Goal: Information Seeking & Learning: Check status

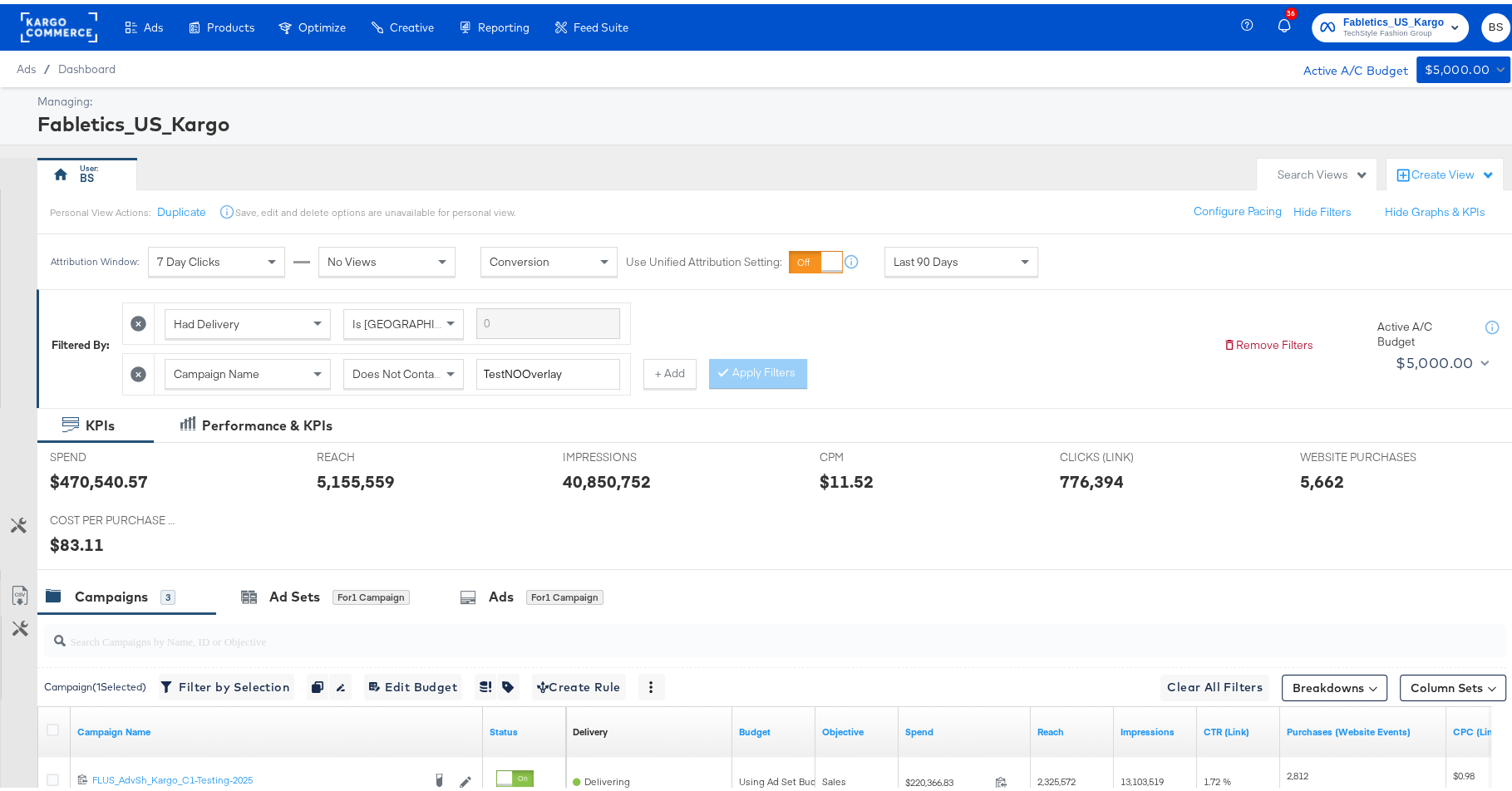
click at [959, 255] on div "Last 90 Days" at bounding box center [961, 257] width 152 height 29
click at [1097, 251] on label "Start:" at bounding box center [1084, 252] width 28 height 10
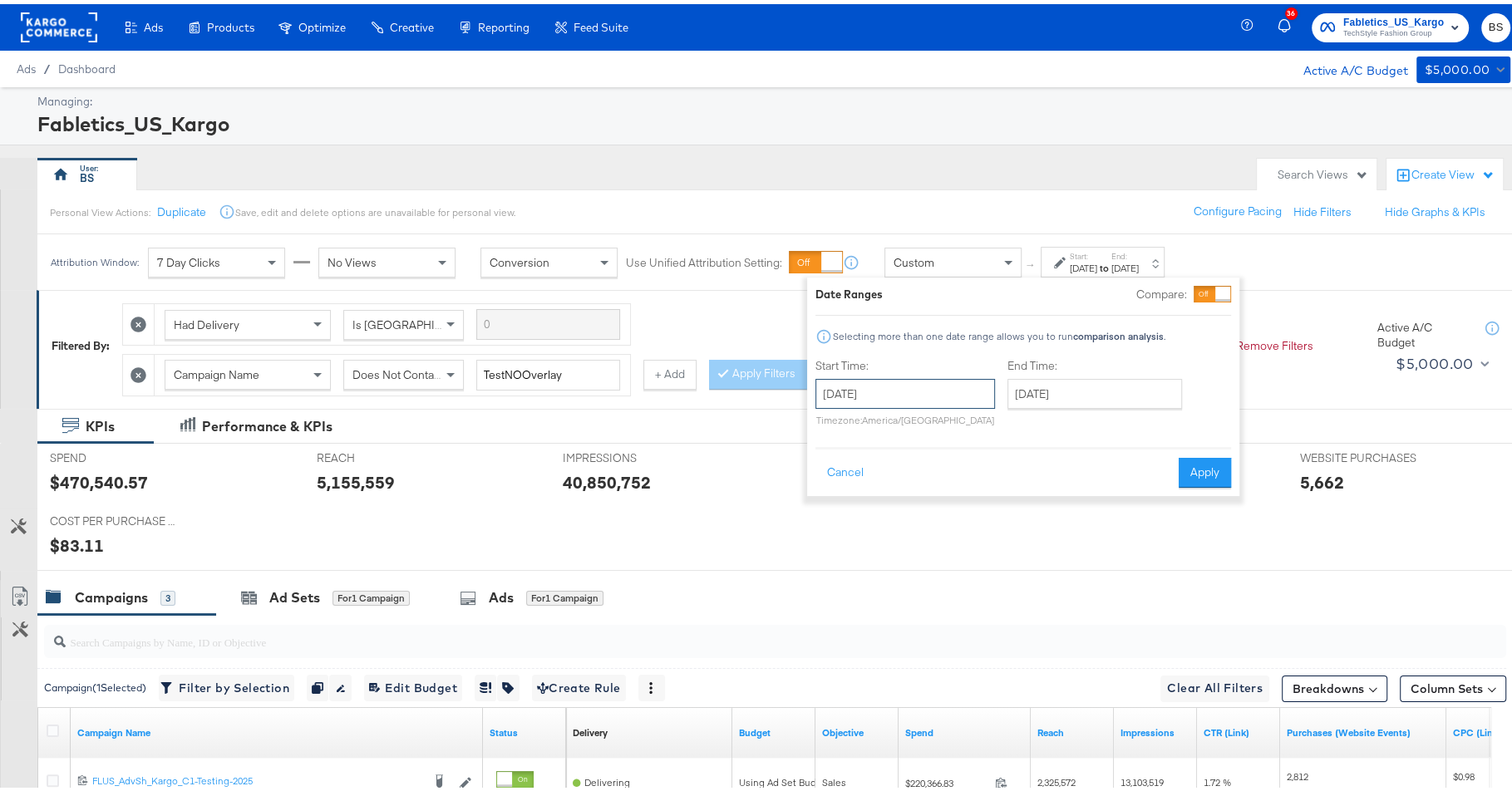
click at [900, 384] on input "[DATE]" at bounding box center [905, 390] width 180 height 30
click at [836, 430] on span "‹" at bounding box center [835, 424] width 26 height 25
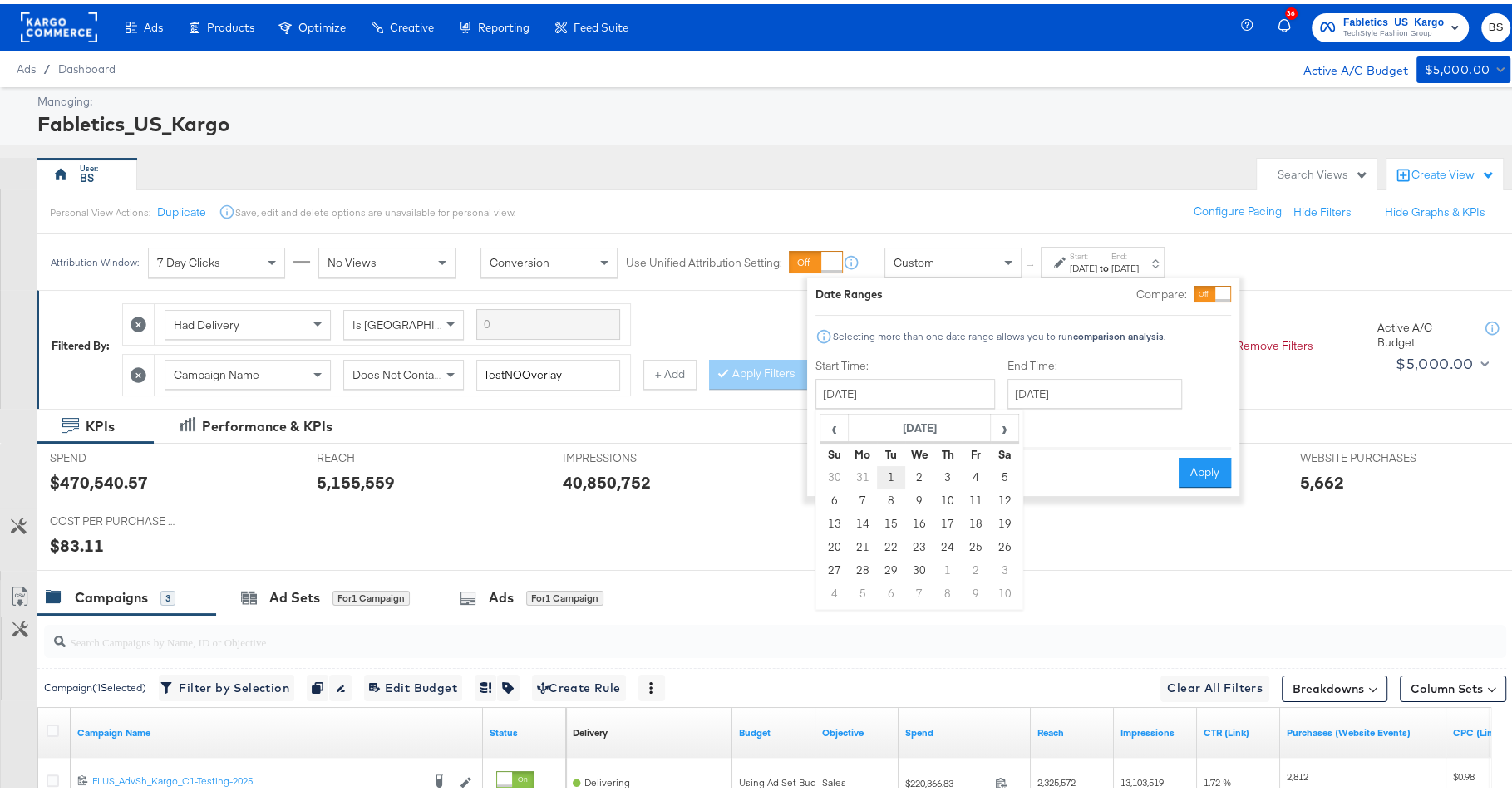
click at [895, 471] on td "1" at bounding box center [891, 473] width 29 height 23
type input "[DATE]"
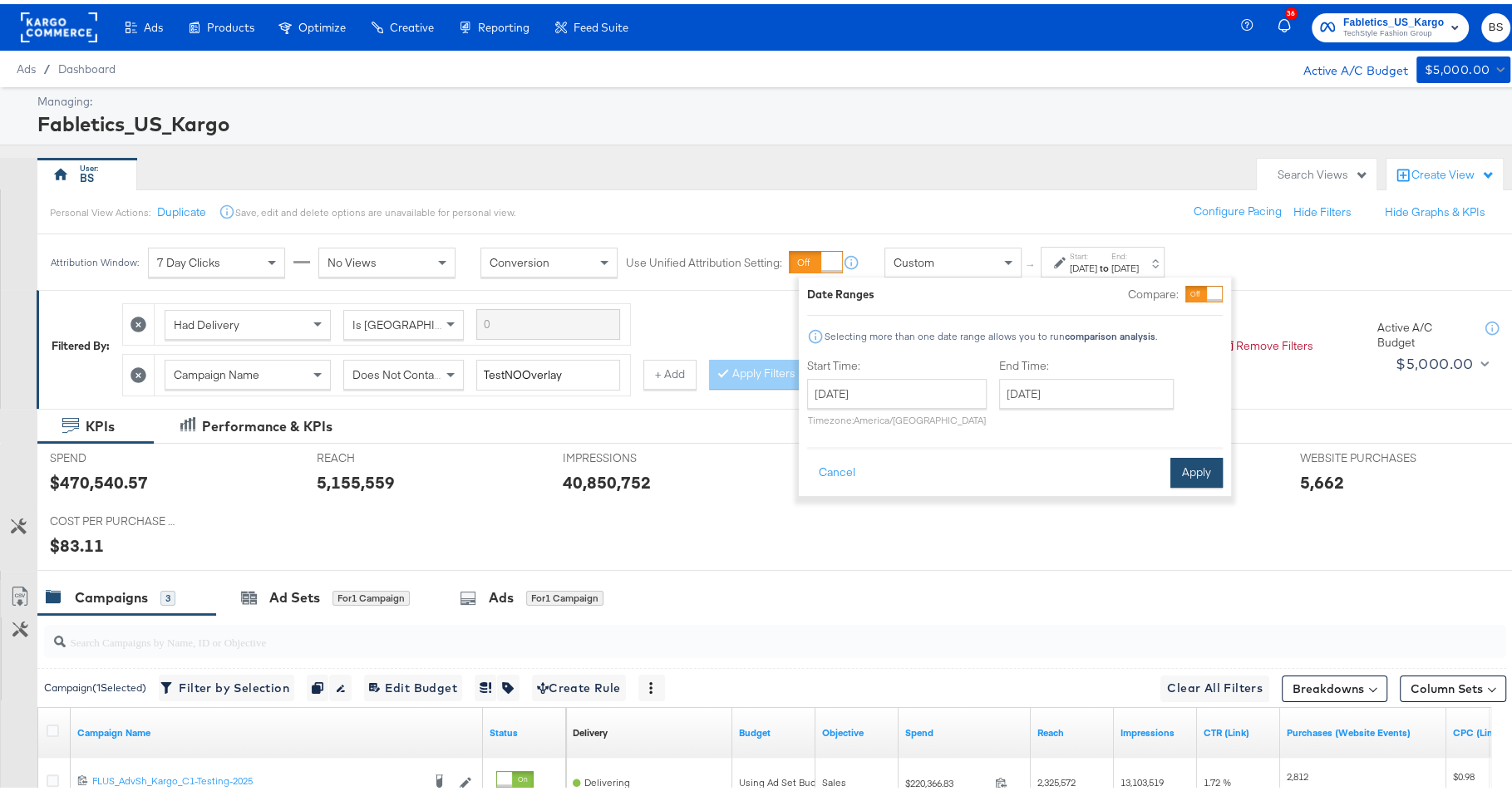
click at [1205, 467] on button "Apply" at bounding box center [1197, 469] width 52 height 30
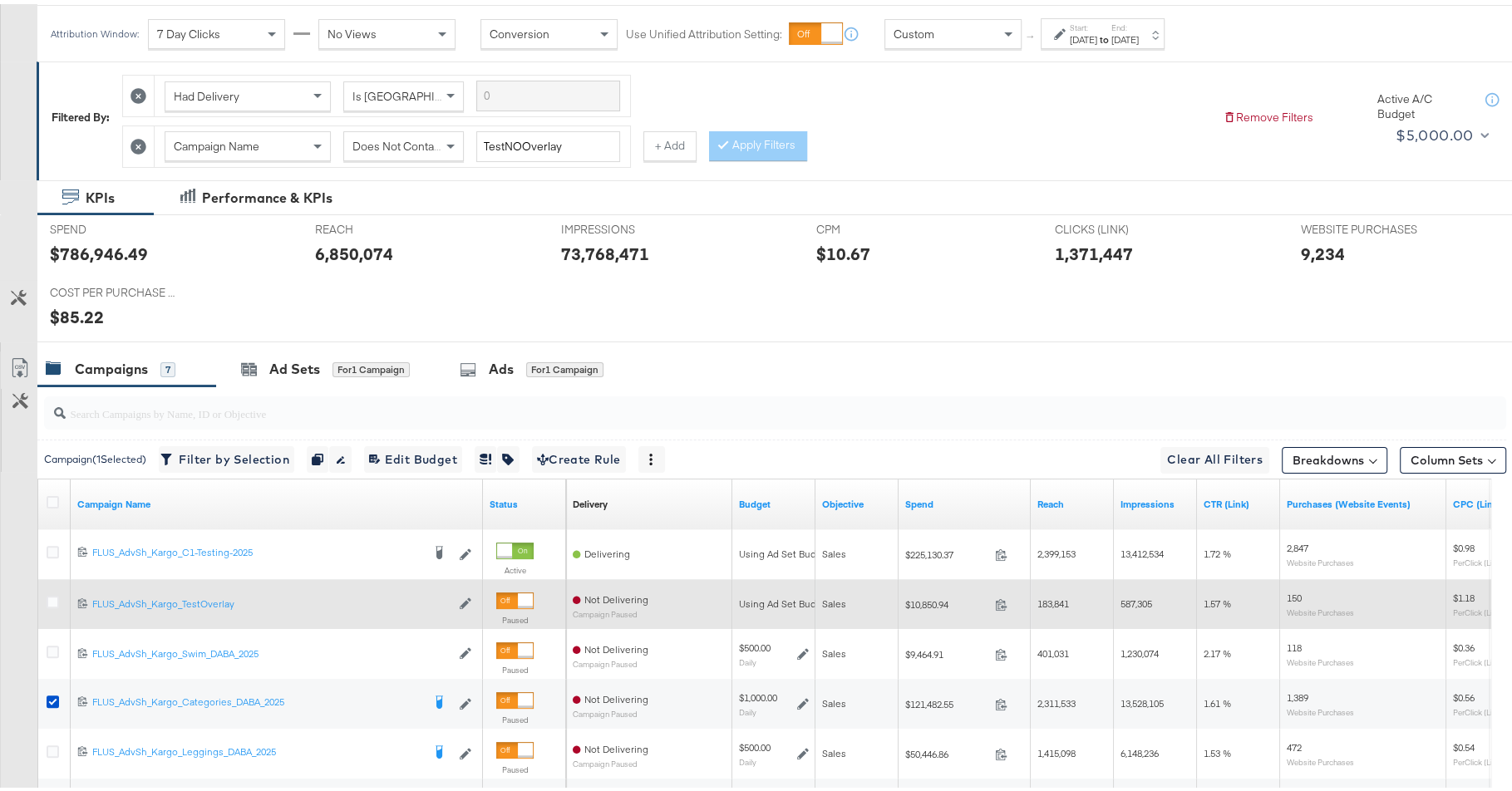
scroll to position [224, 0]
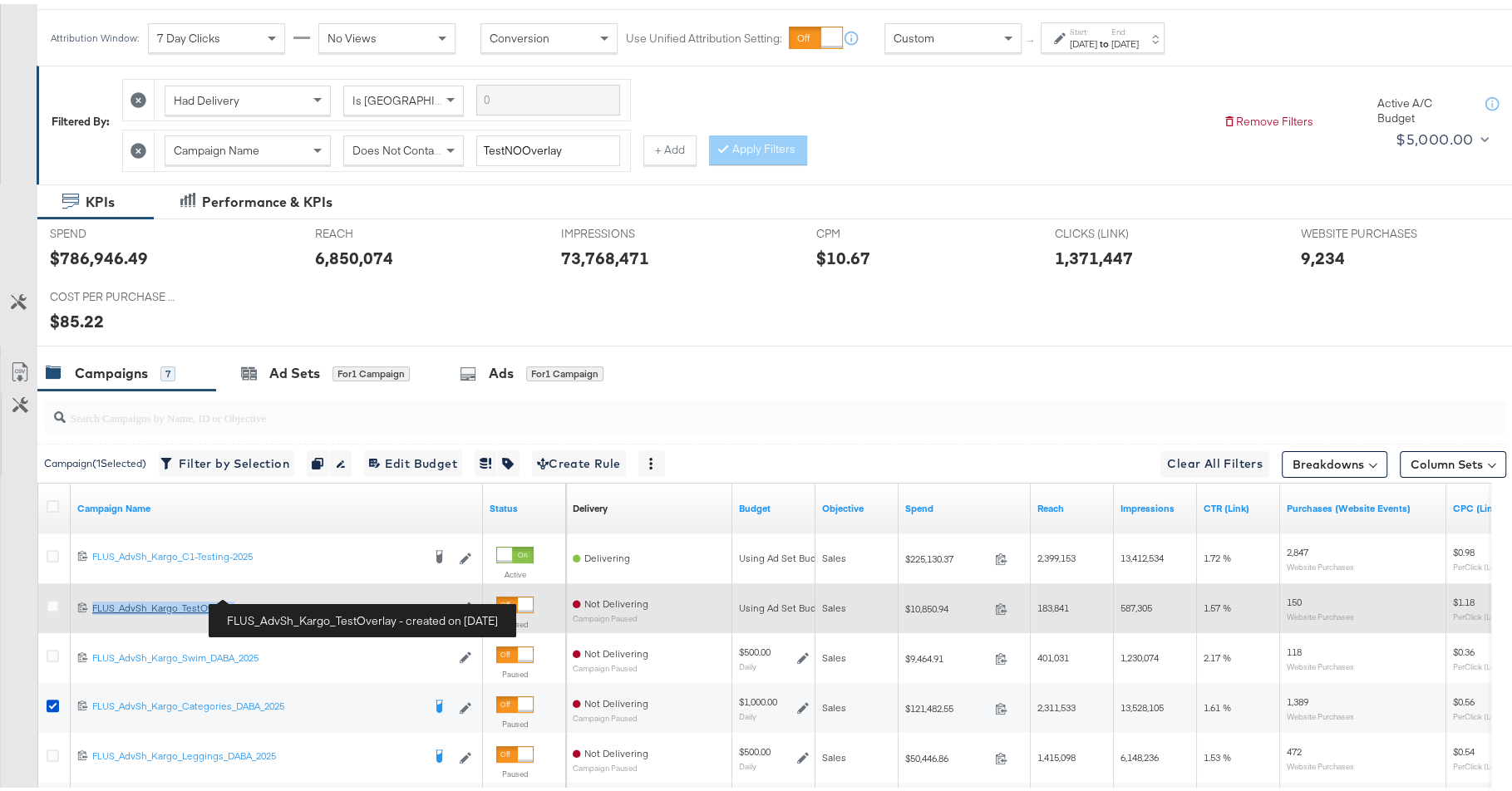
copy div "FLUS_AdvSh_Kargo_TestOverlay"
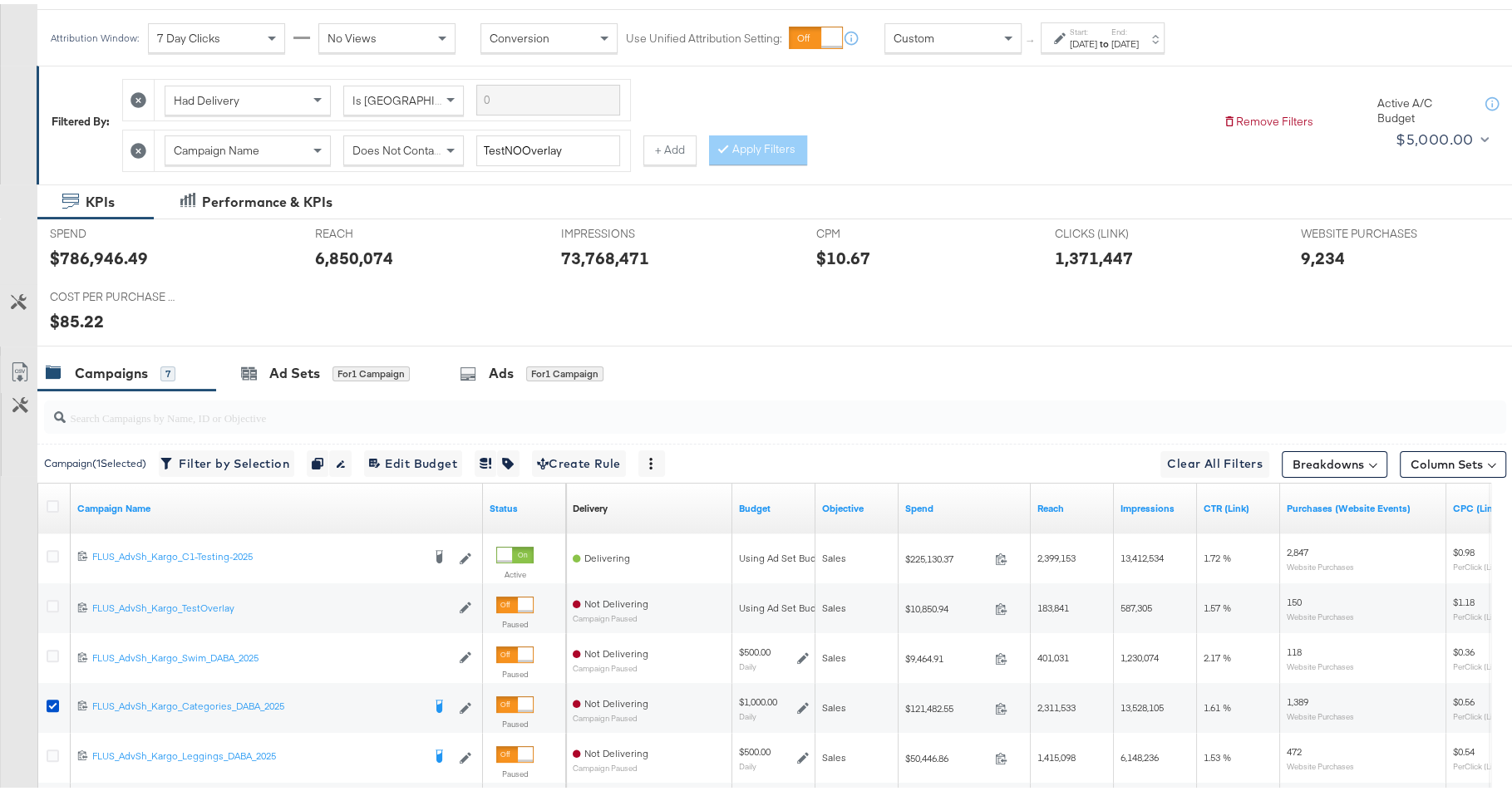
click at [941, 242] on div "$10.67" at bounding box center [923, 254] width 214 height 24
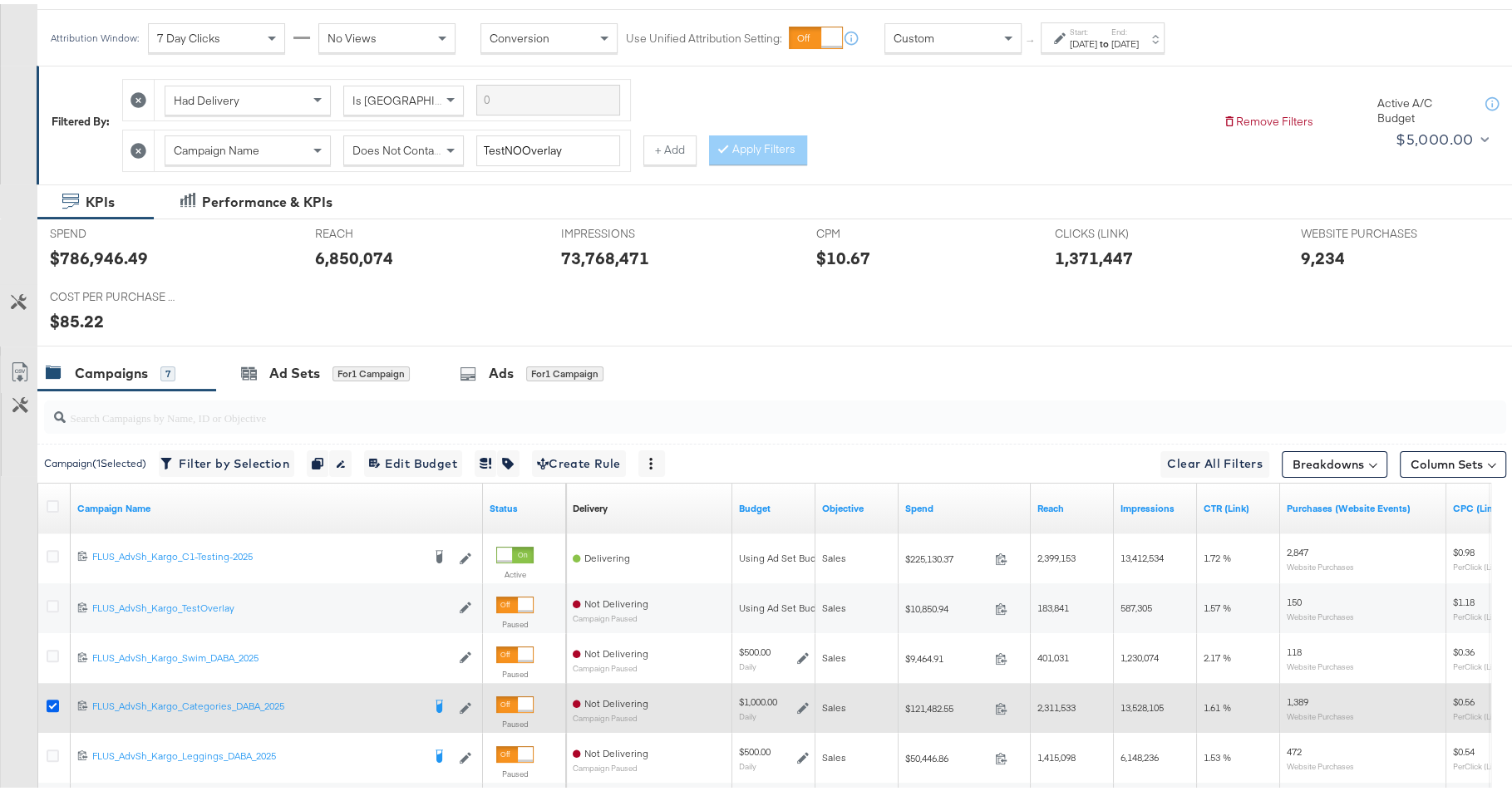
click at [51, 696] on icon at bounding box center [53, 702] width 12 height 12
click at [0, 0] on input "checkbox" at bounding box center [0, 0] width 0 height 0
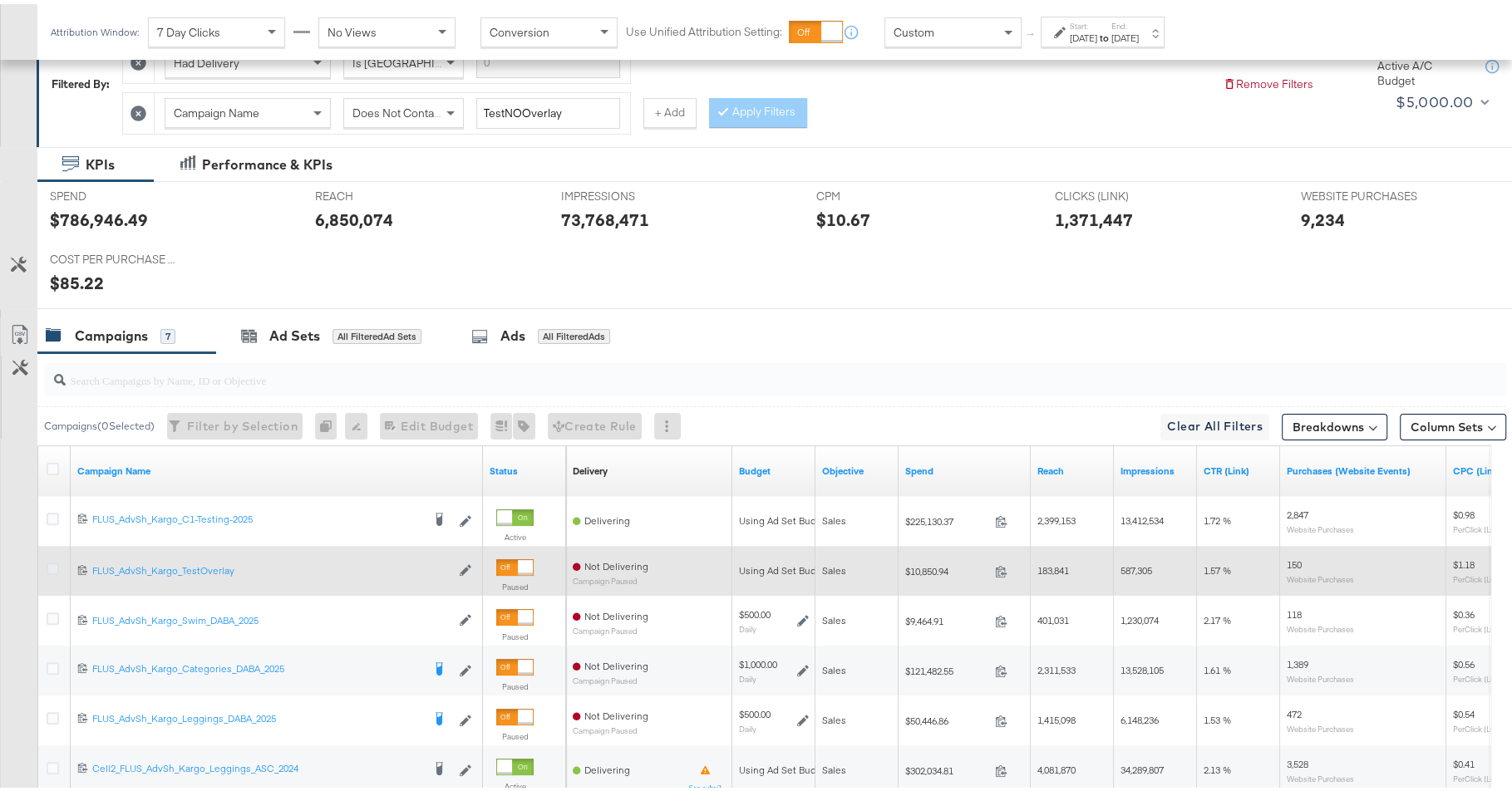
scroll to position [298, 0]
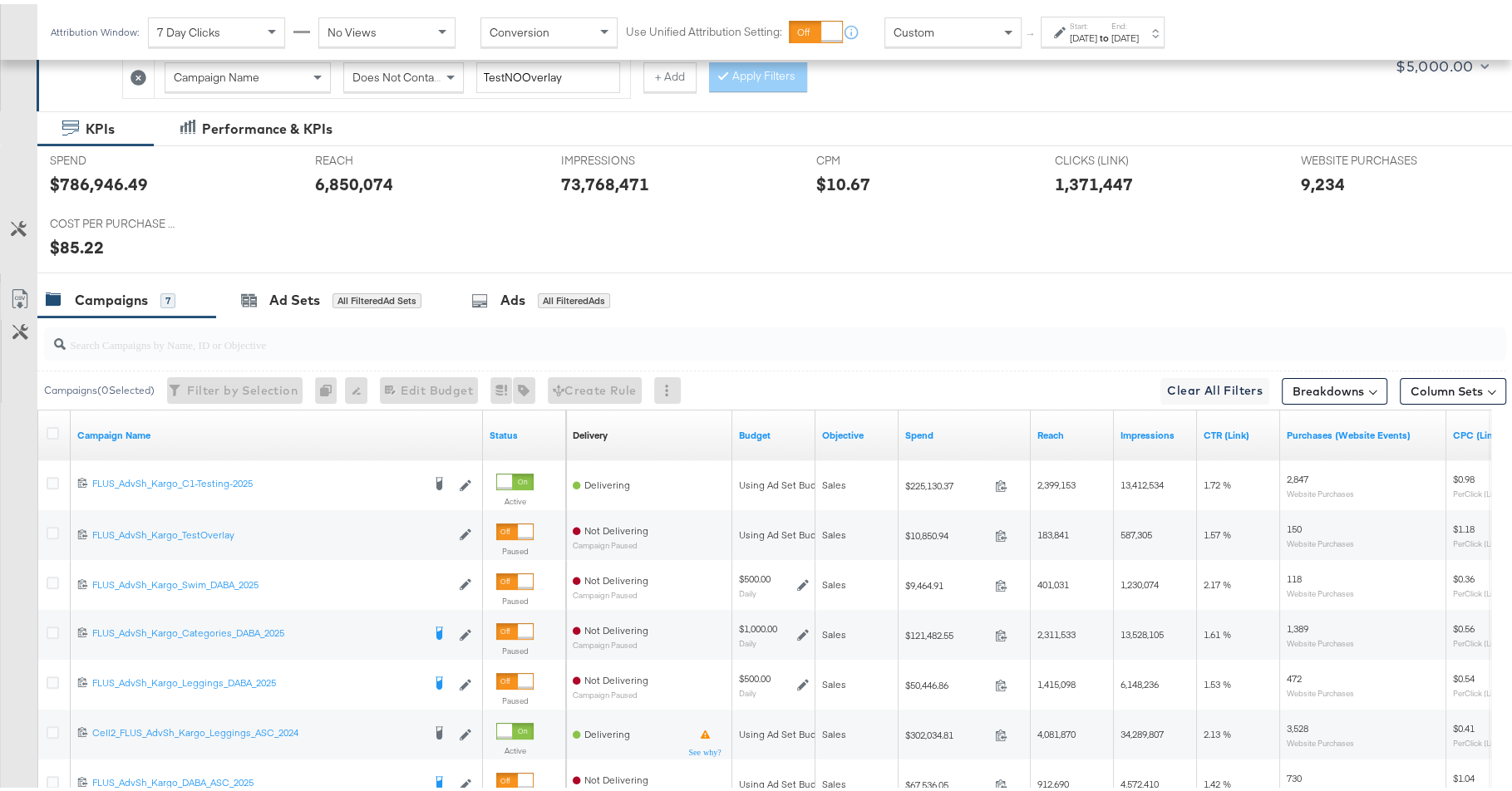
click at [270, 342] on input "search" at bounding box center [719, 333] width 1307 height 32
paste input "FLUS_AdvSh_Kargo_TestOverlay"
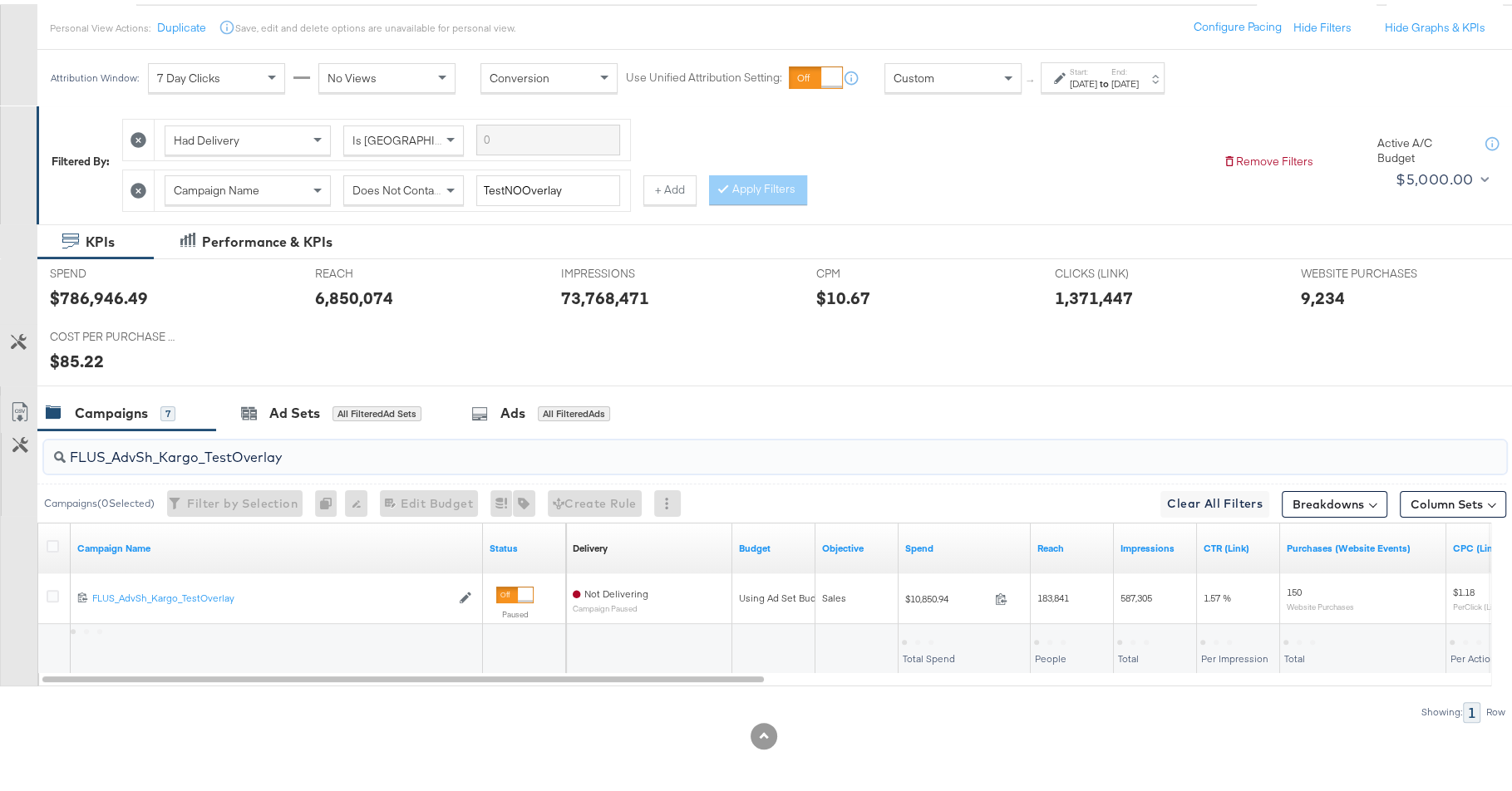
scroll to position [179, 0]
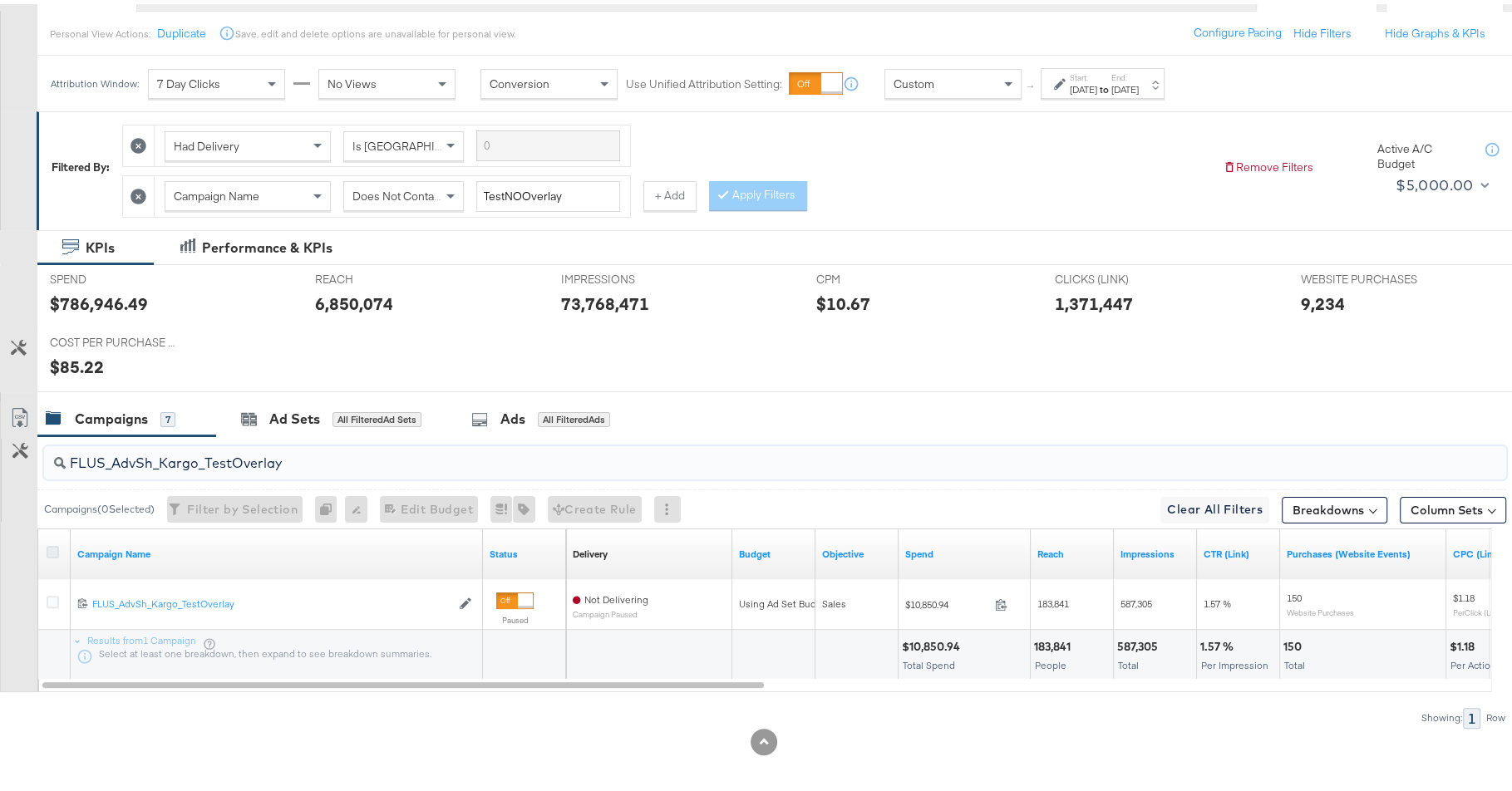
type input "FLUS_AdvSh_Kargo_TestOverlay"
click at [52, 542] on icon at bounding box center [53, 548] width 12 height 12
click at [0, 0] on input "checkbox" at bounding box center [0, 0] width 0 height 0
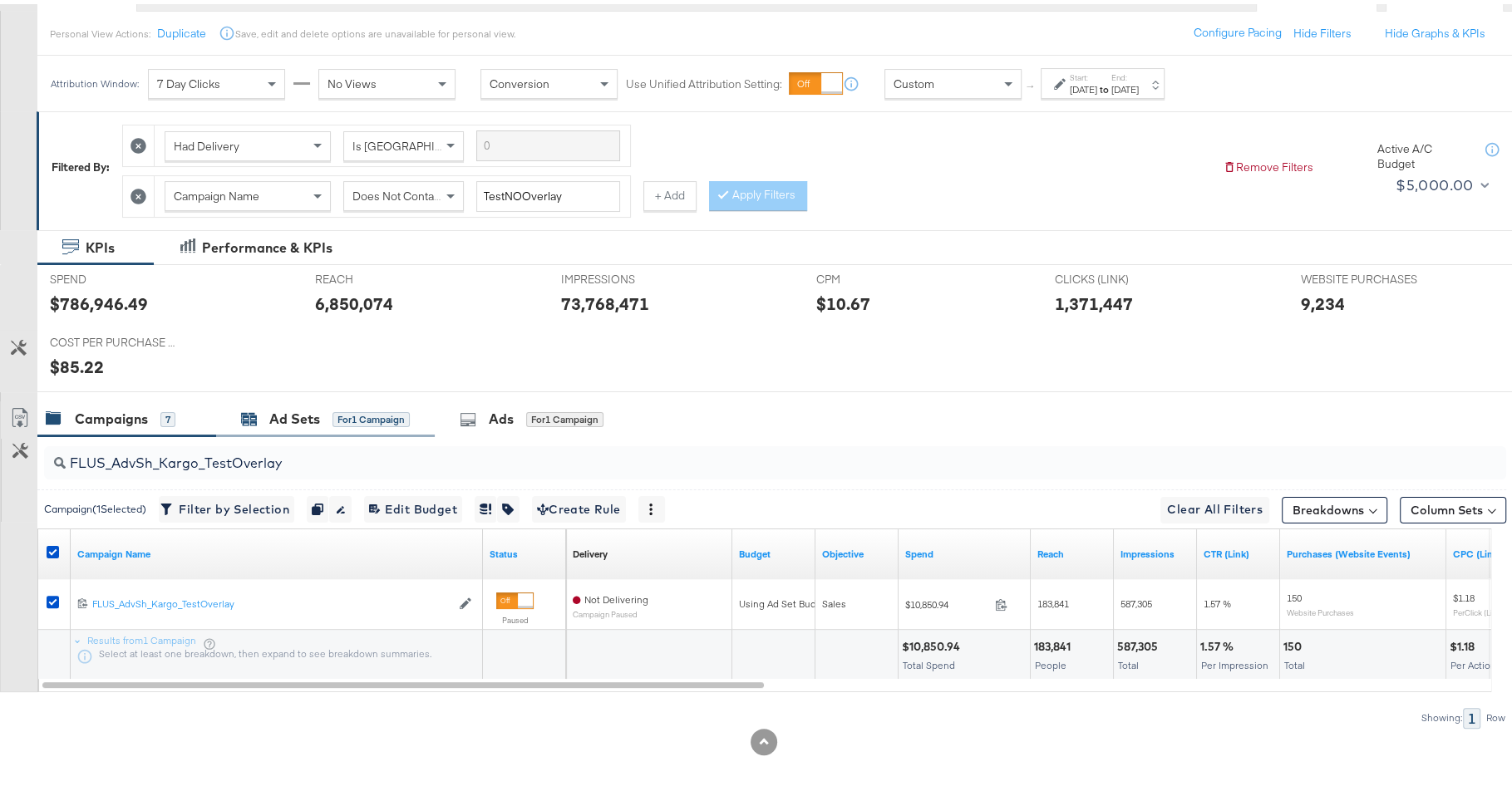
click at [278, 406] on div "Ad Sets" at bounding box center [294, 415] width 50 height 19
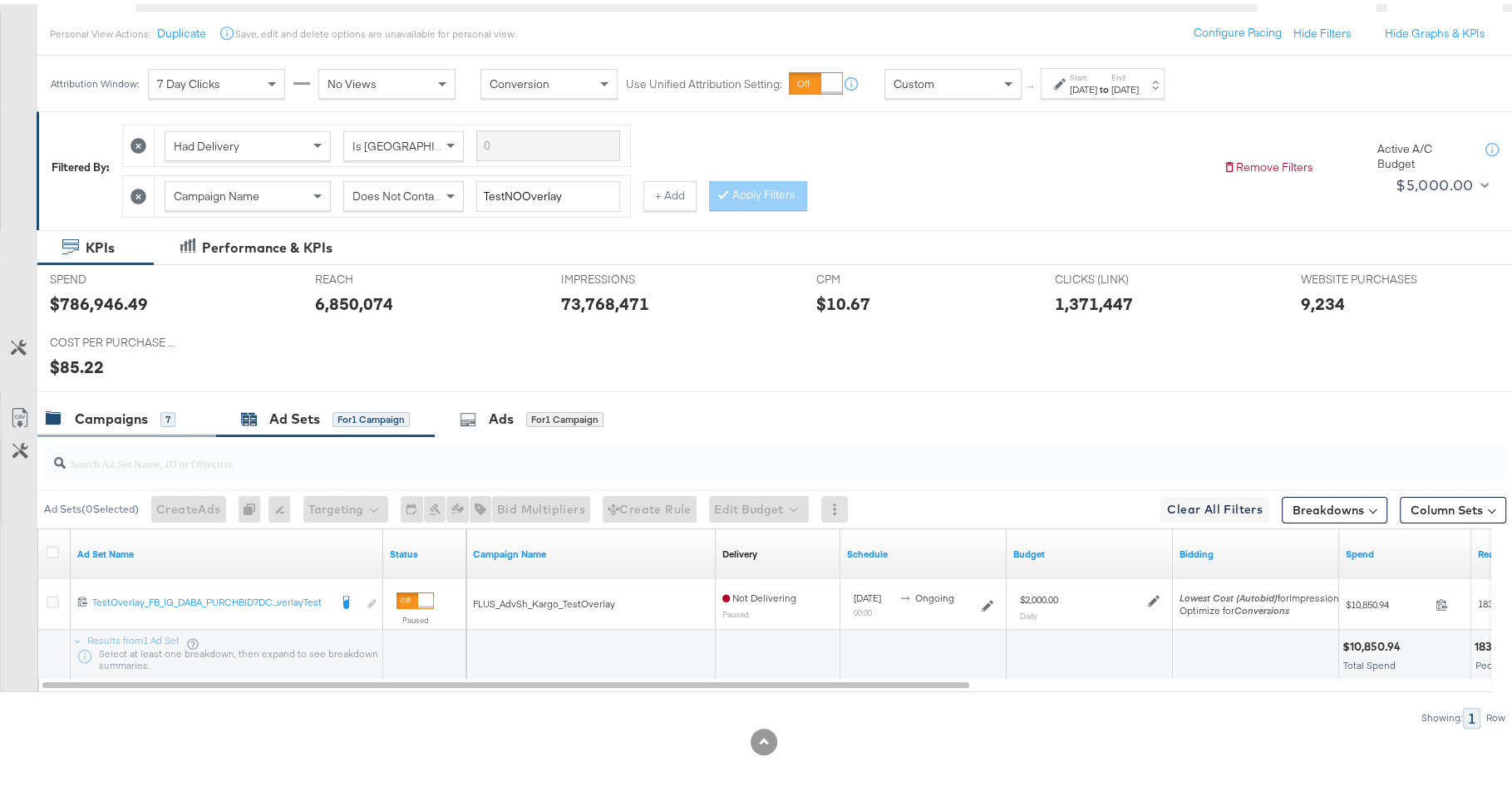
click at [131, 399] on div "Campaigns 7" at bounding box center [127, 414] width 179 height 36
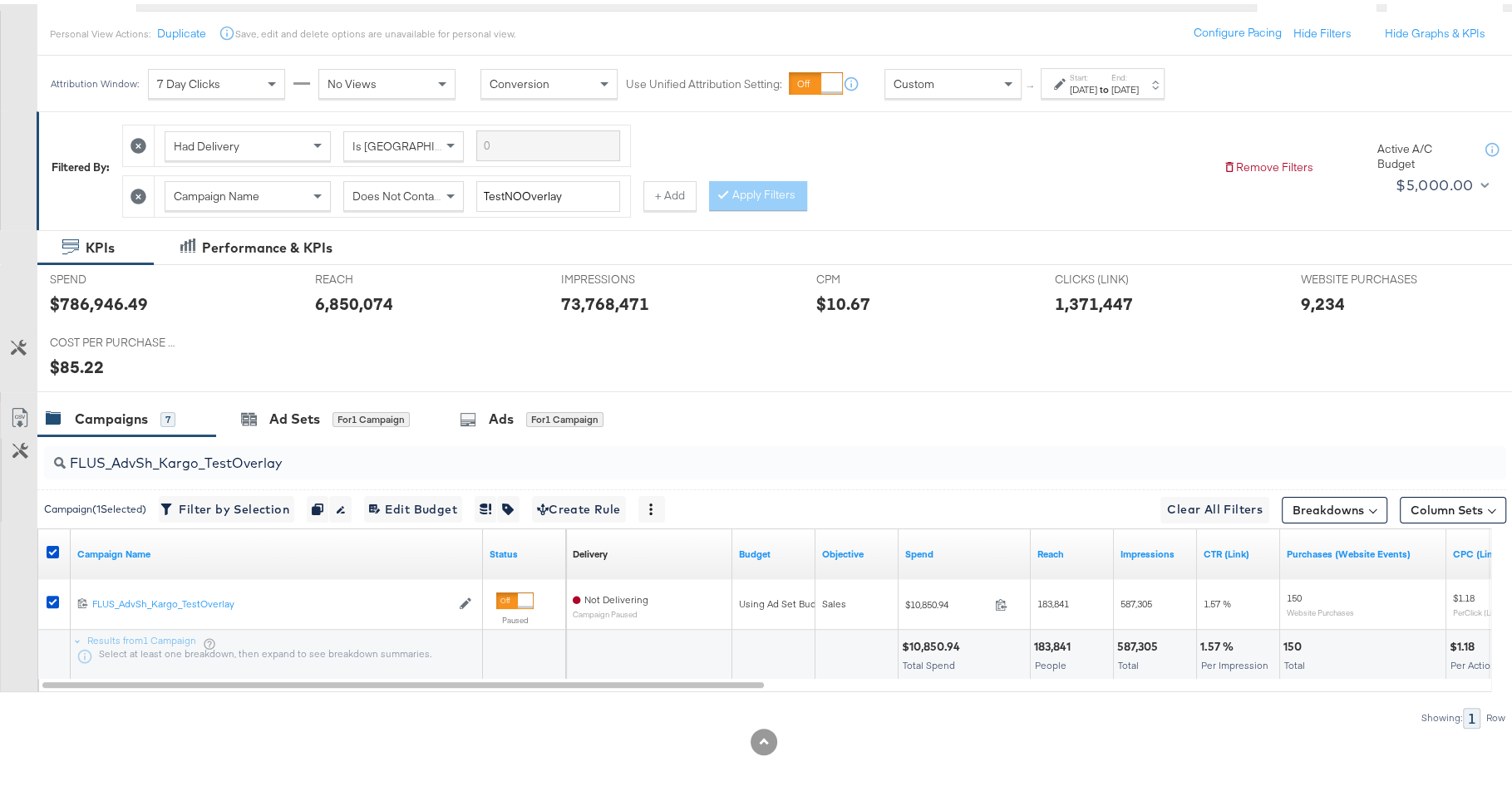
click at [1085, 76] on label "Start:" at bounding box center [1084, 73] width 28 height 10
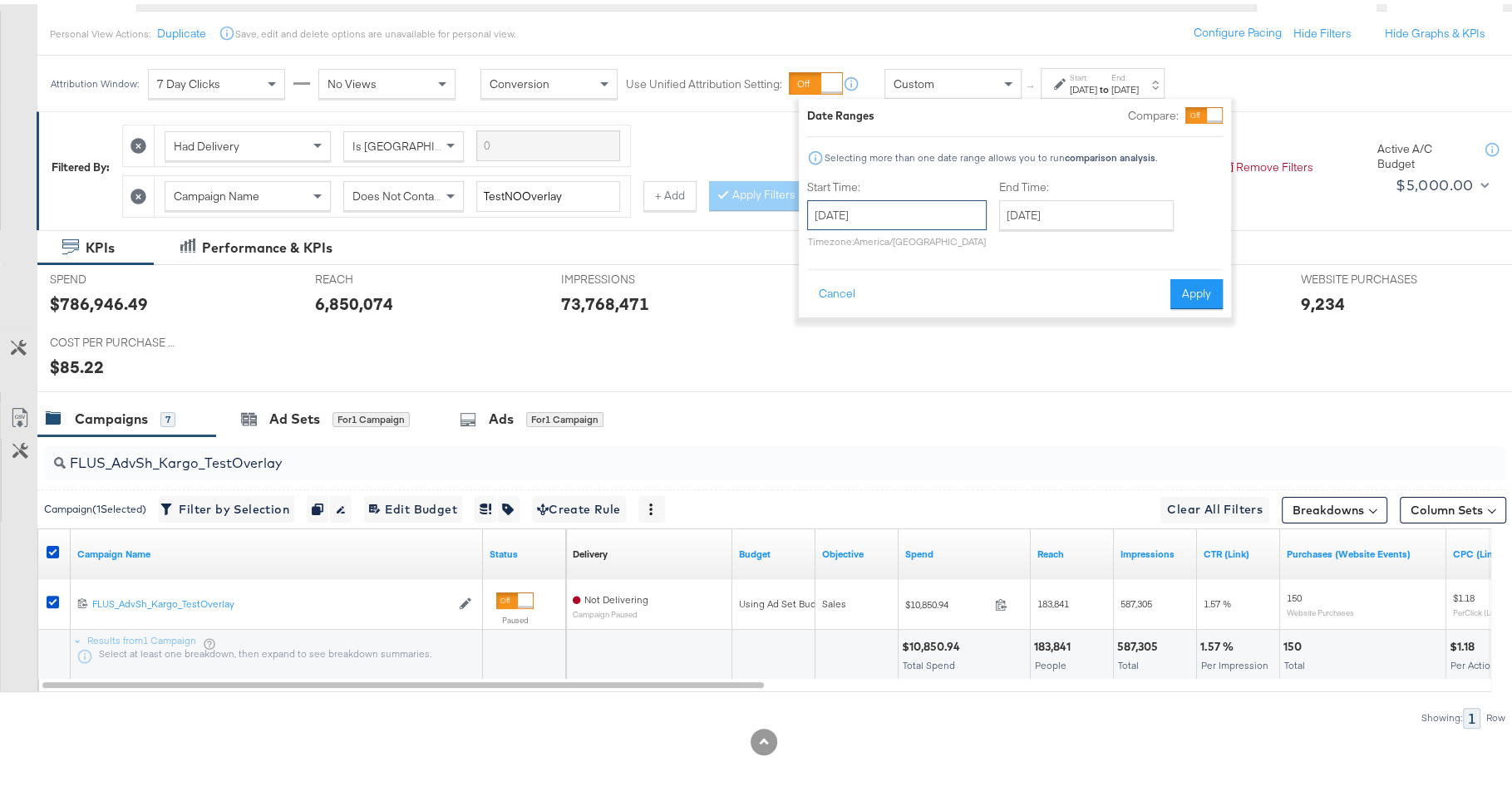
click at [914, 209] on input "[DATE]" at bounding box center [896, 211] width 180 height 30
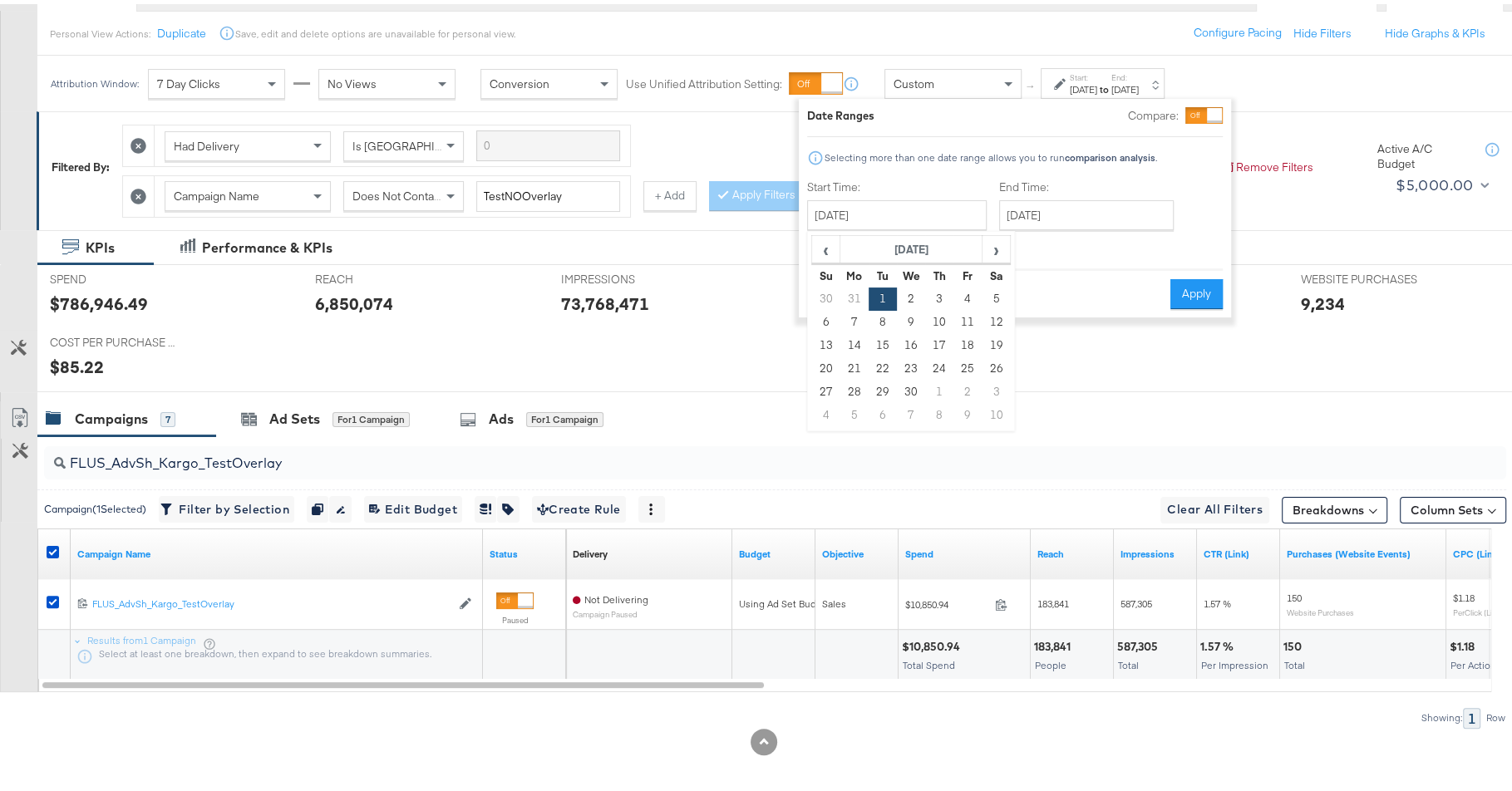
click at [248, 454] on input "FLUS_AdvSh_Kargo_TestOverlay" at bounding box center [719, 452] width 1307 height 32
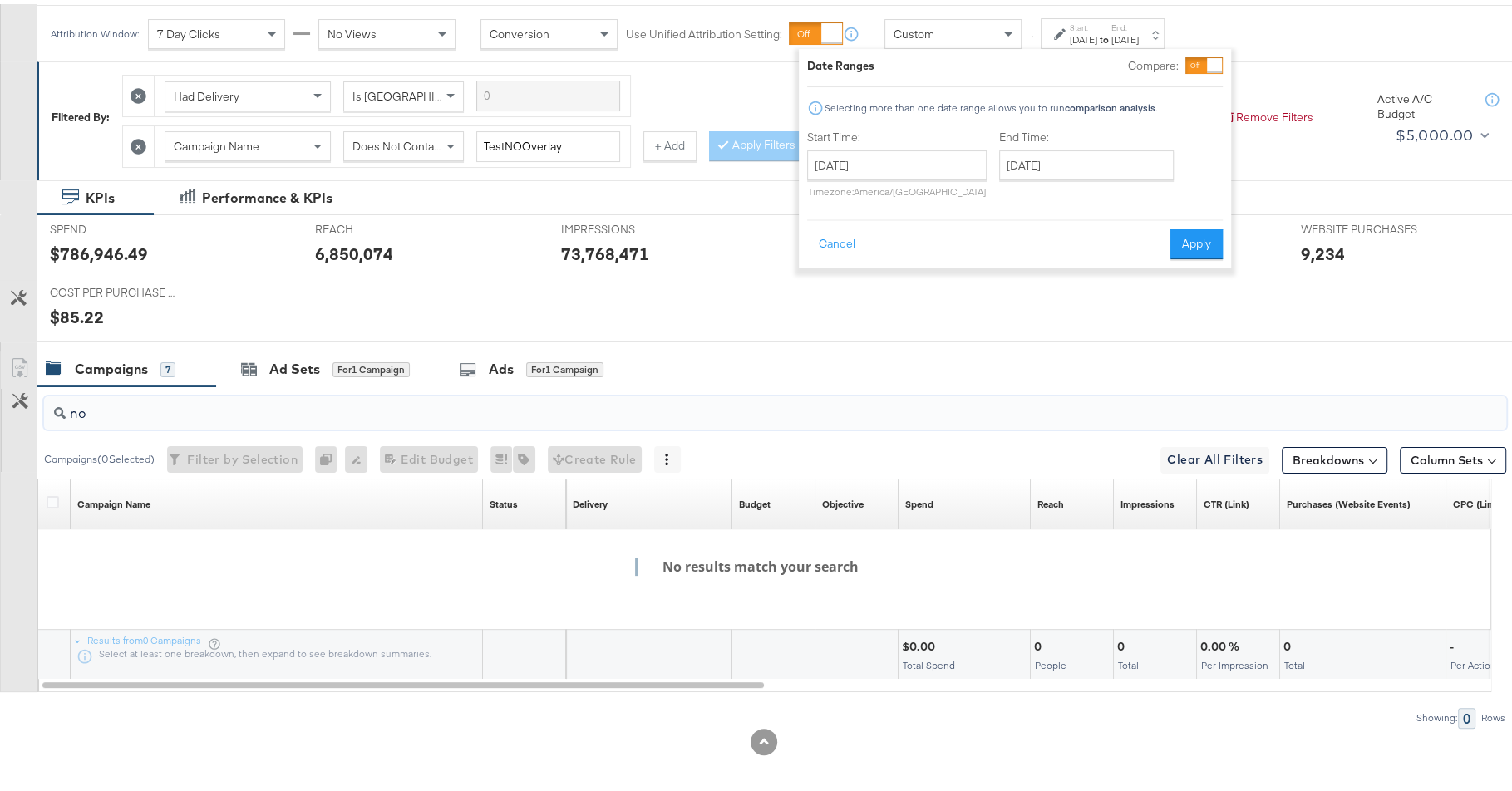
scroll to position [0, 0]
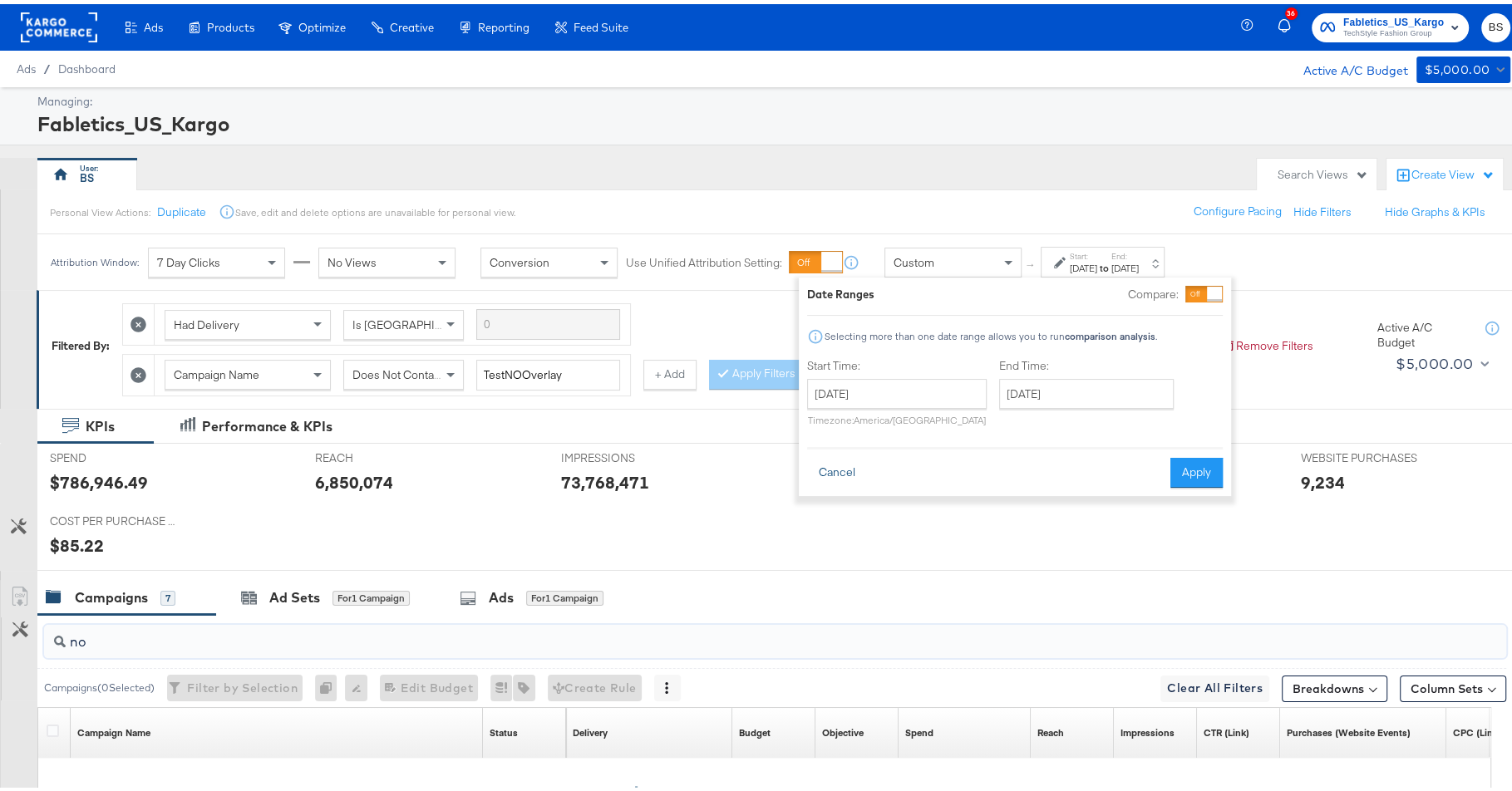
type input "no"
click at [855, 458] on button "Cancel" at bounding box center [836, 469] width 60 height 30
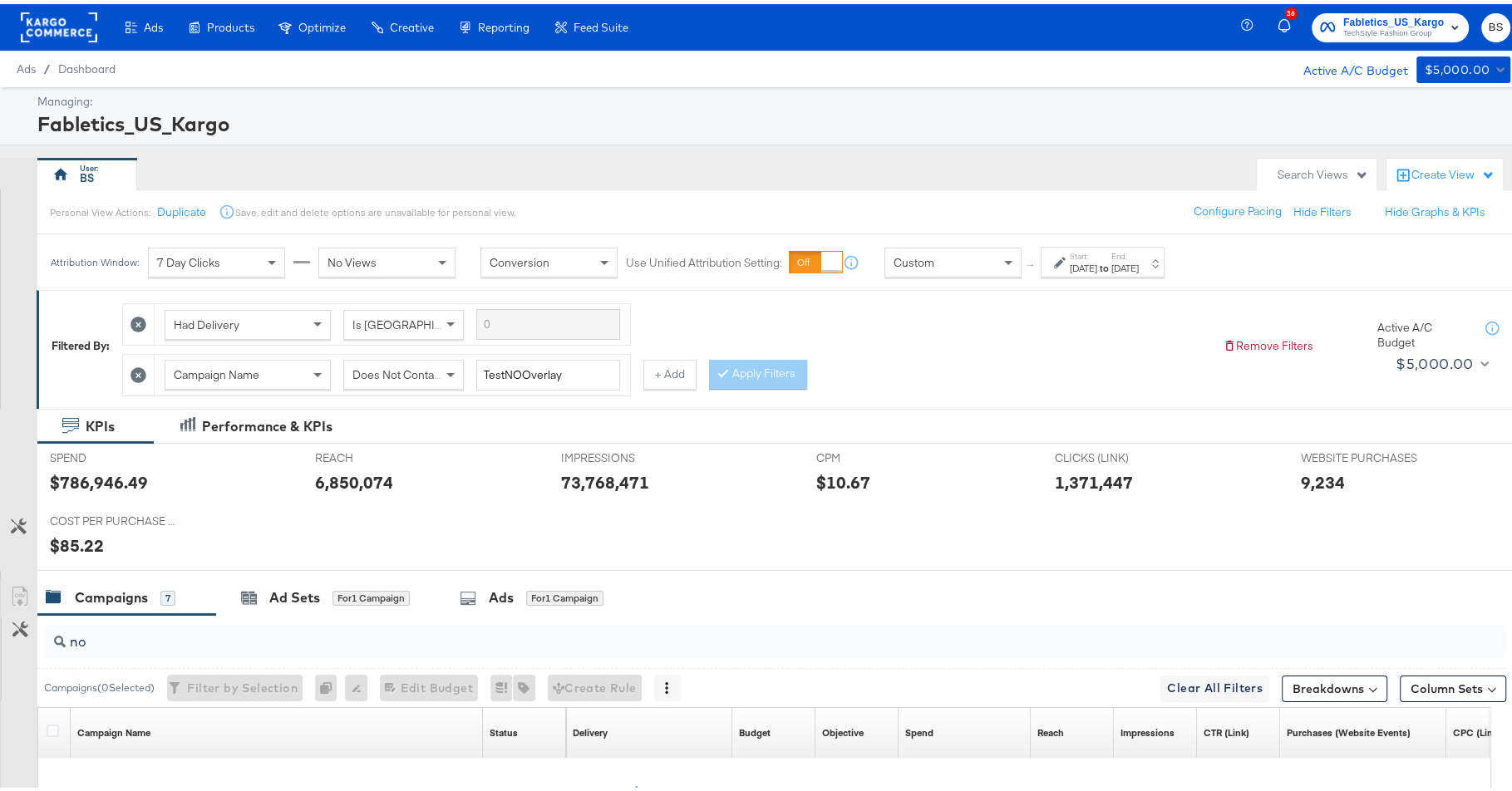
click at [1092, 262] on div "[DATE]" at bounding box center [1084, 264] width 28 height 13
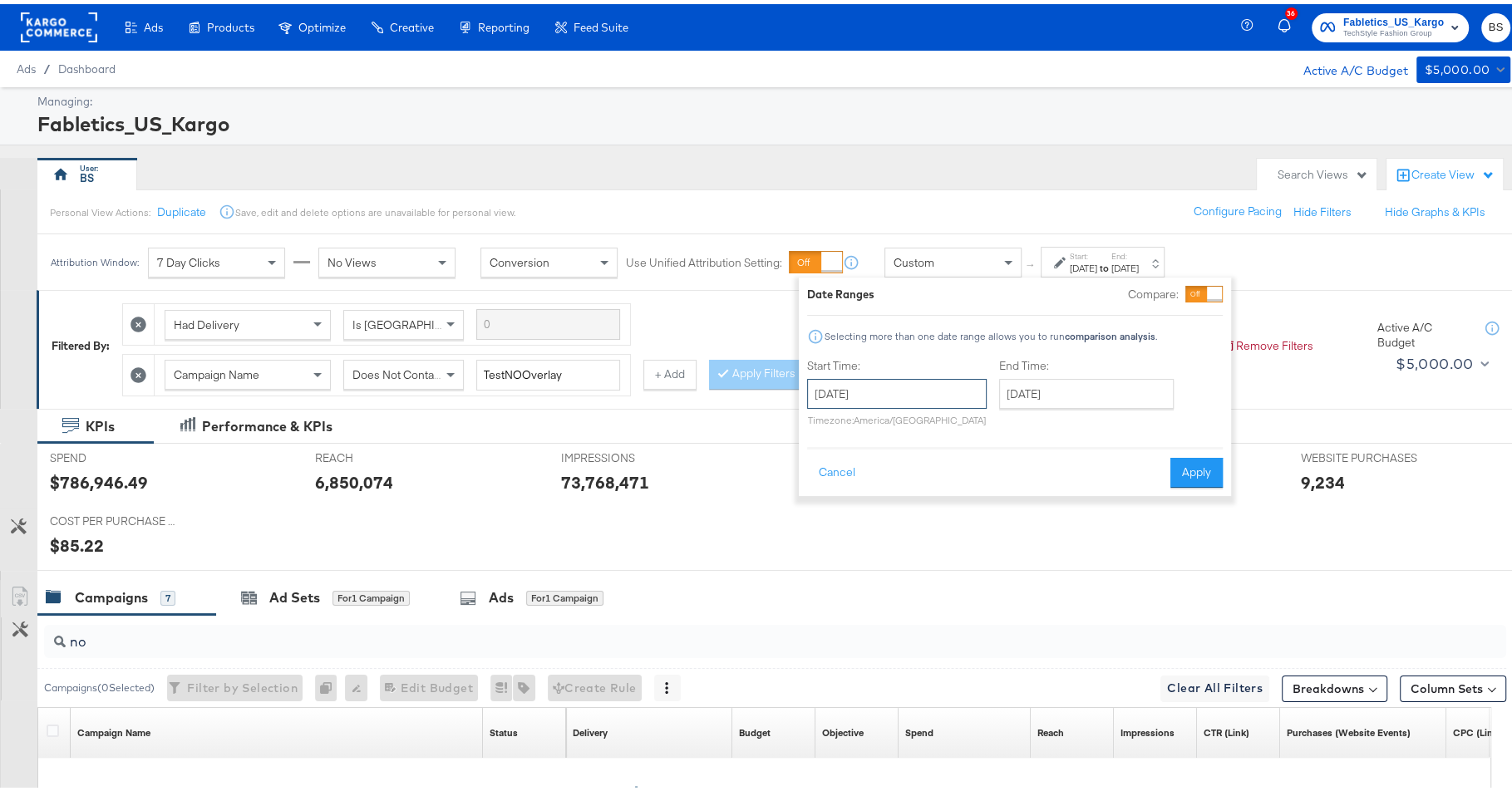
click at [901, 395] on input "[DATE]" at bounding box center [896, 390] width 180 height 30
click at [1000, 425] on span "›" at bounding box center [996, 424] width 26 height 25
click at [940, 468] on td "1" at bounding box center [939, 473] width 29 height 23
type input "[DATE]"
click at [1050, 400] on input "[DATE]" at bounding box center [1088, 390] width 175 height 30
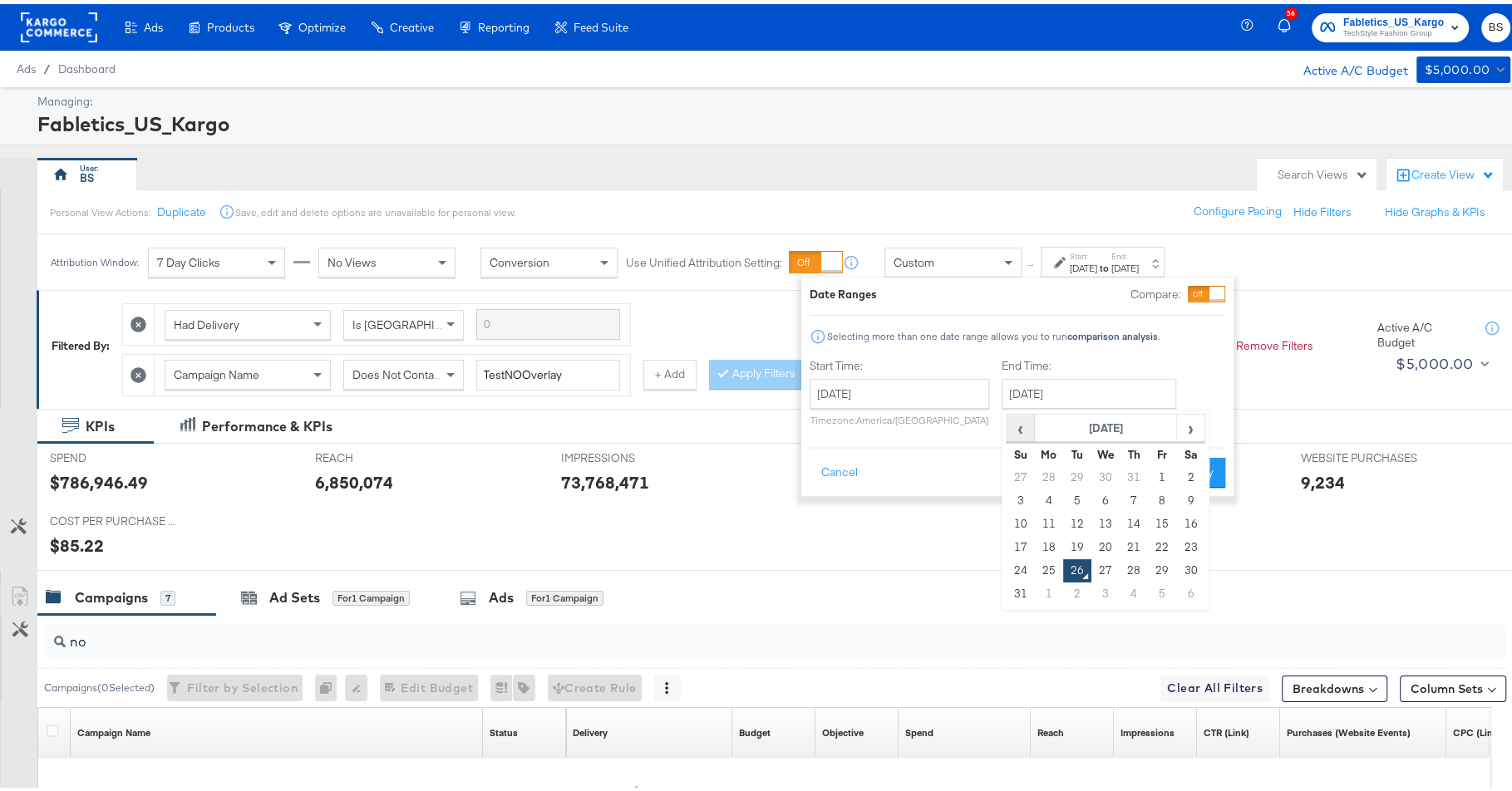
click at [1018, 420] on span "‹" at bounding box center [1020, 424] width 26 height 25
click at [1211, 342] on div "Date Ranges Compare: Selecting more than one date range allows you to run compa…" at bounding box center [1017, 382] width 416 height 202
click at [1211, 465] on button "Apply" at bounding box center [1198, 469] width 52 height 30
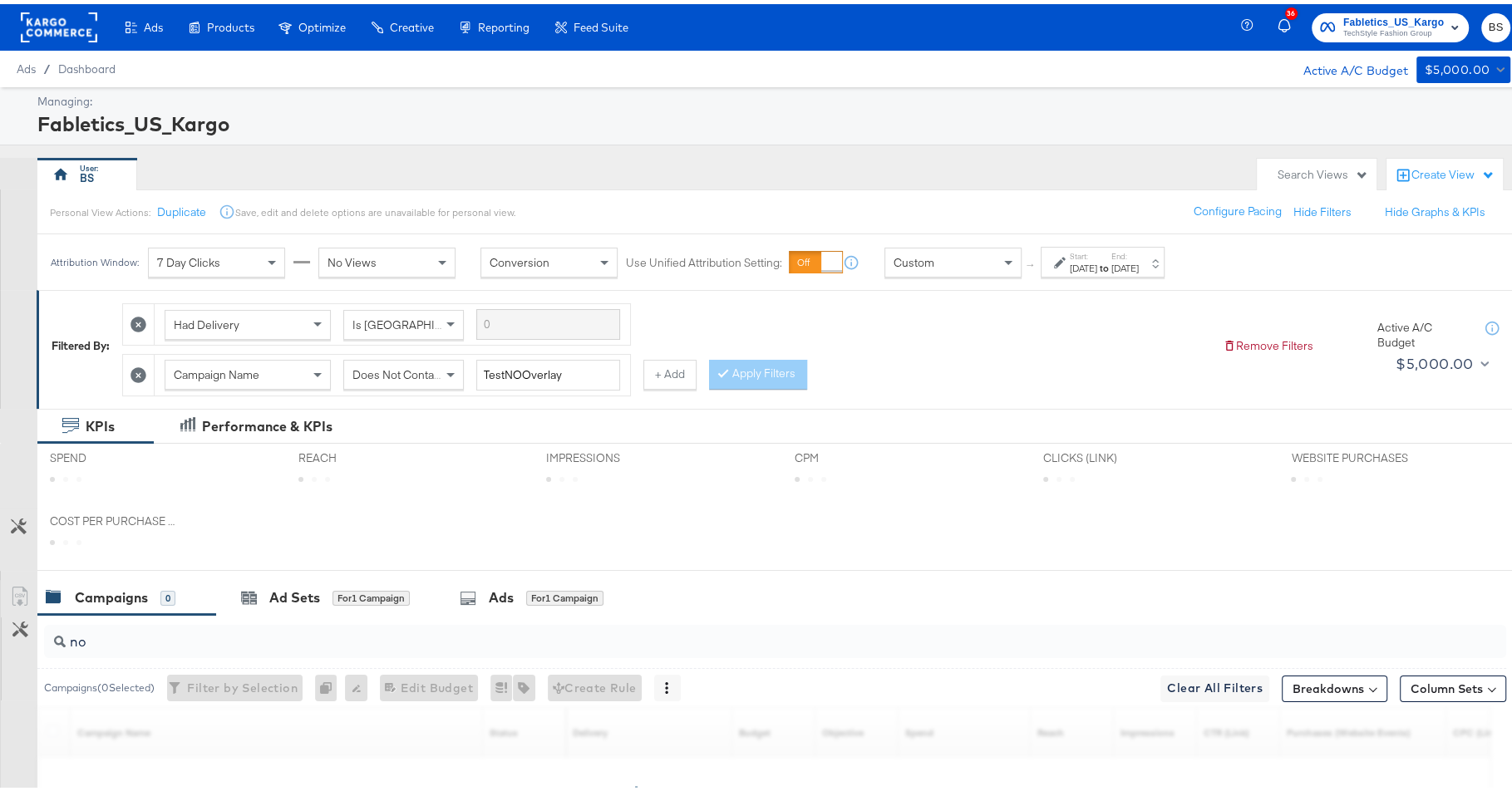
scroll to position [228, 0]
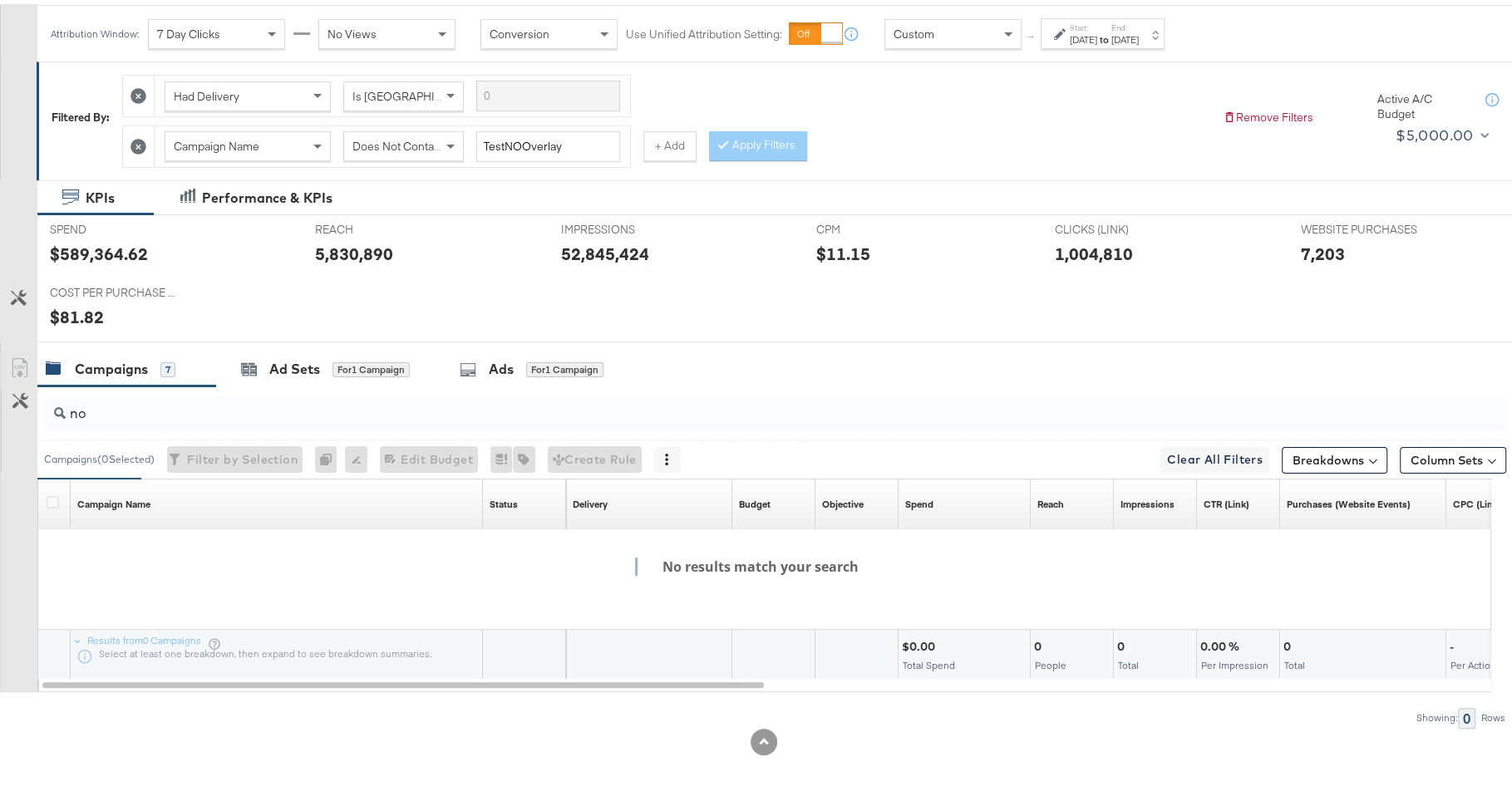
click at [492, 412] on input "no" at bounding box center [719, 402] width 1307 height 32
type input "n"
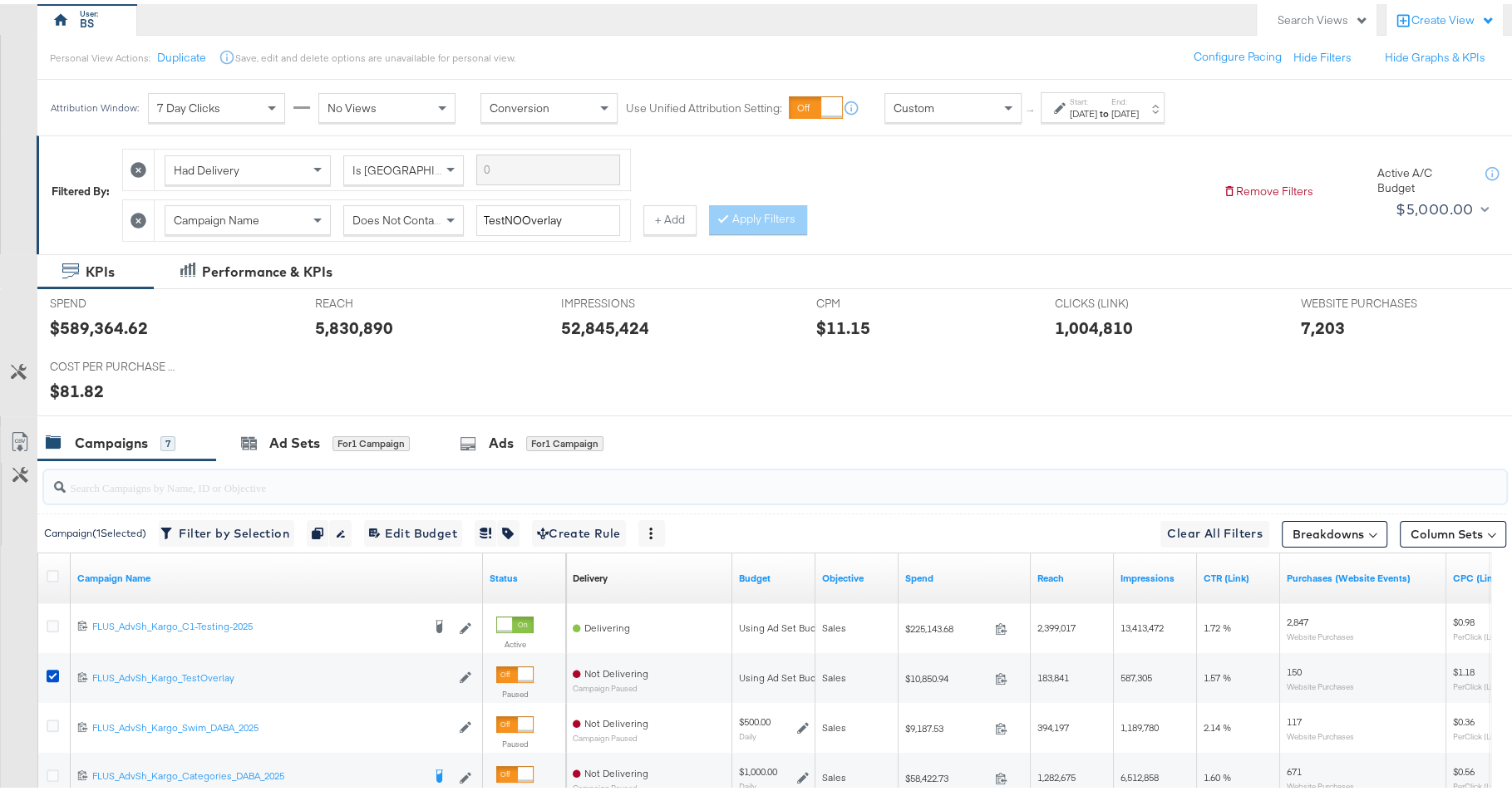
scroll to position [151, 0]
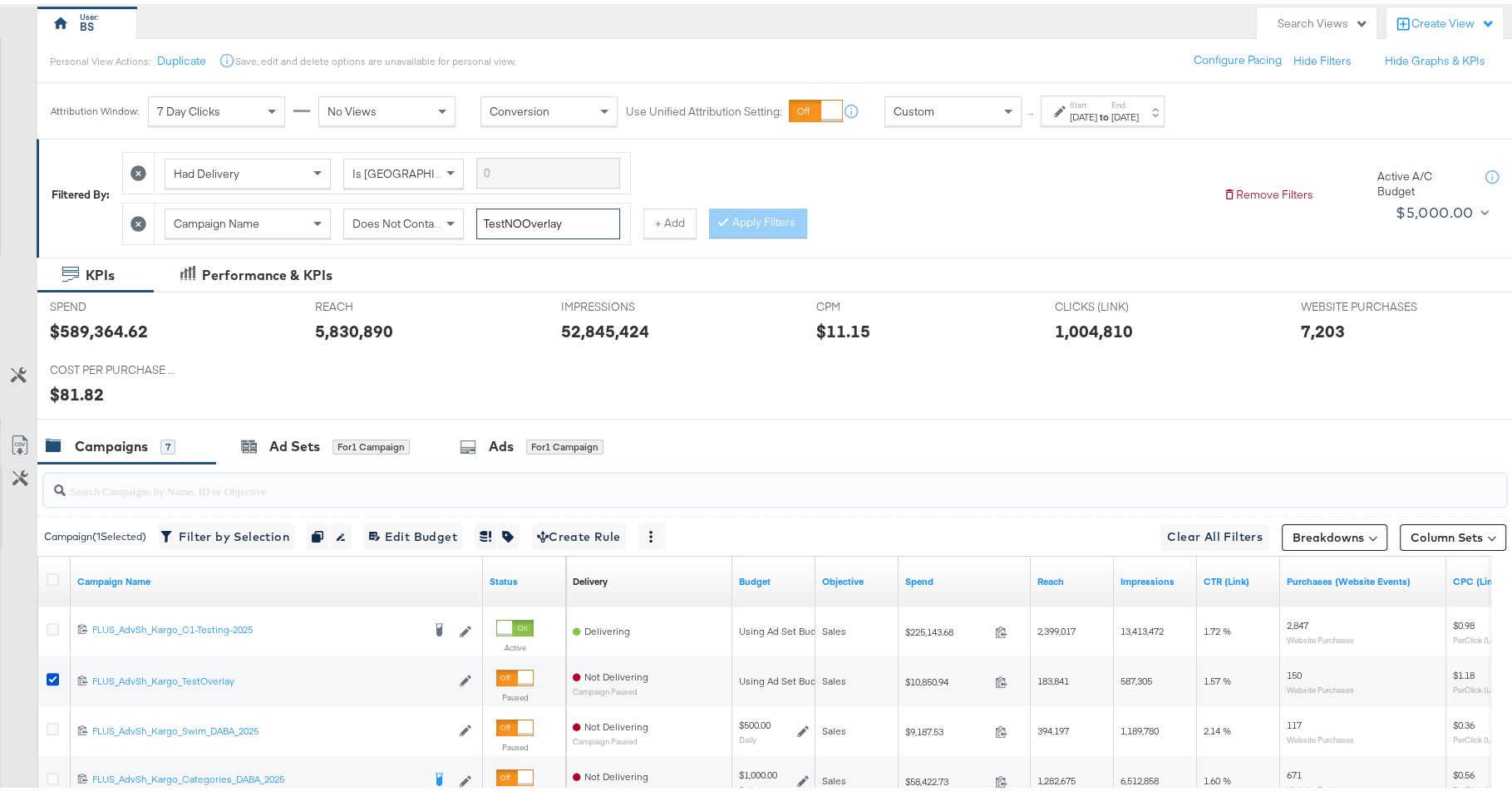
click at [507, 220] on input "TestNOOverlay" at bounding box center [548, 219] width 144 height 30
click at [142, 217] on icon at bounding box center [138, 220] width 16 height 16
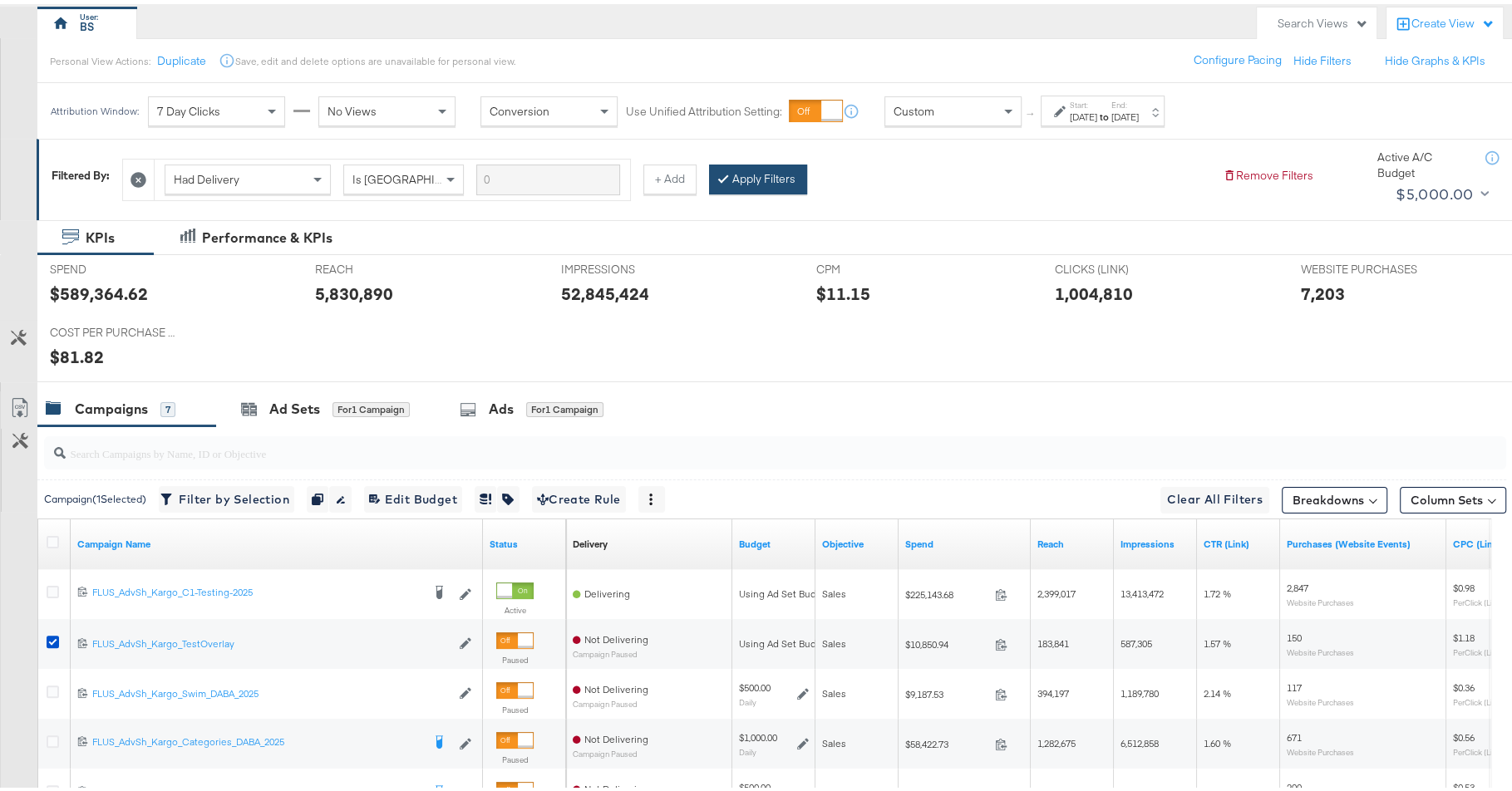
click at [746, 175] on button "Apply Filters" at bounding box center [757, 175] width 98 height 30
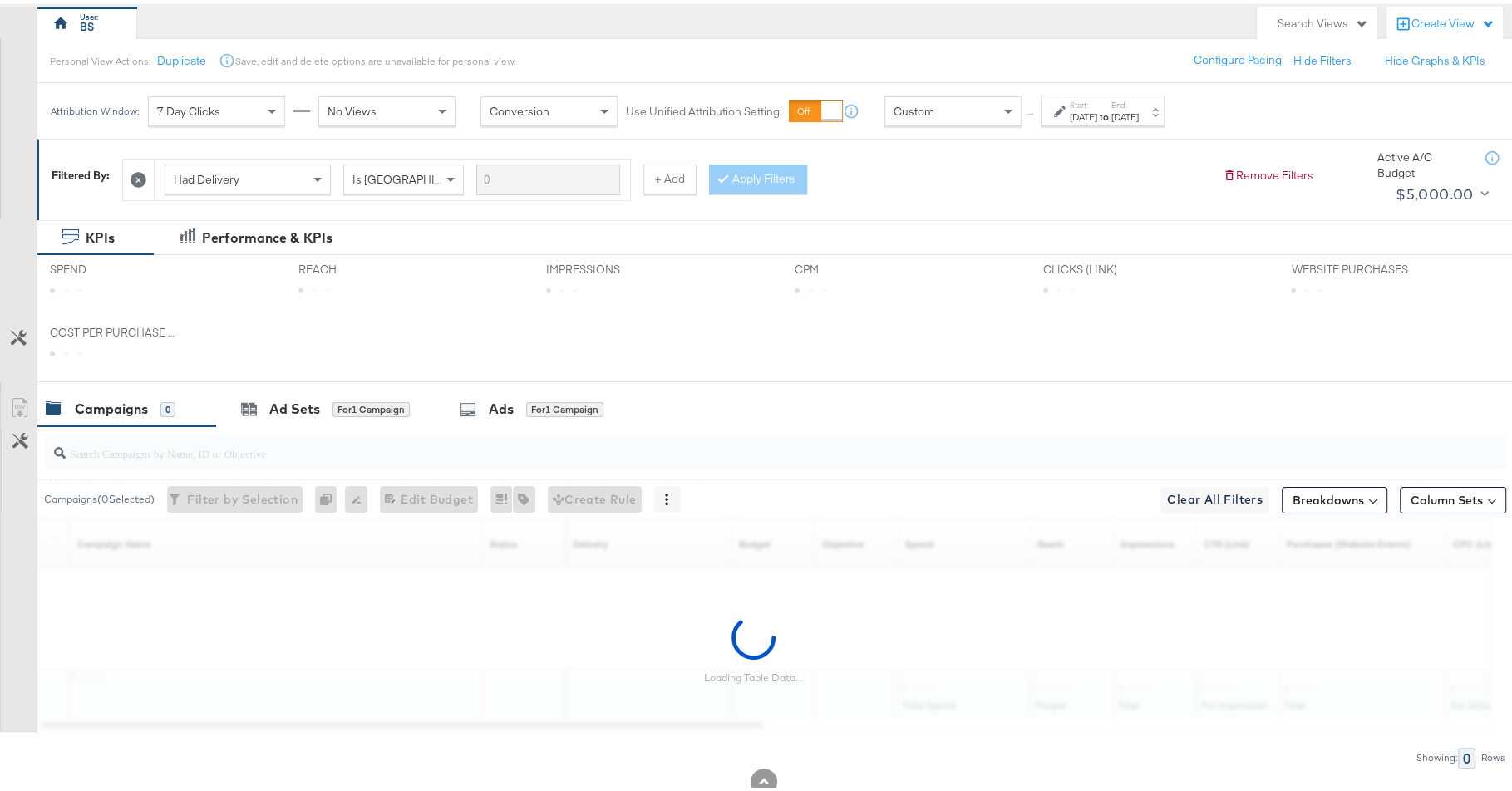
click at [347, 459] on div at bounding box center [776, 449] width 1462 height 33
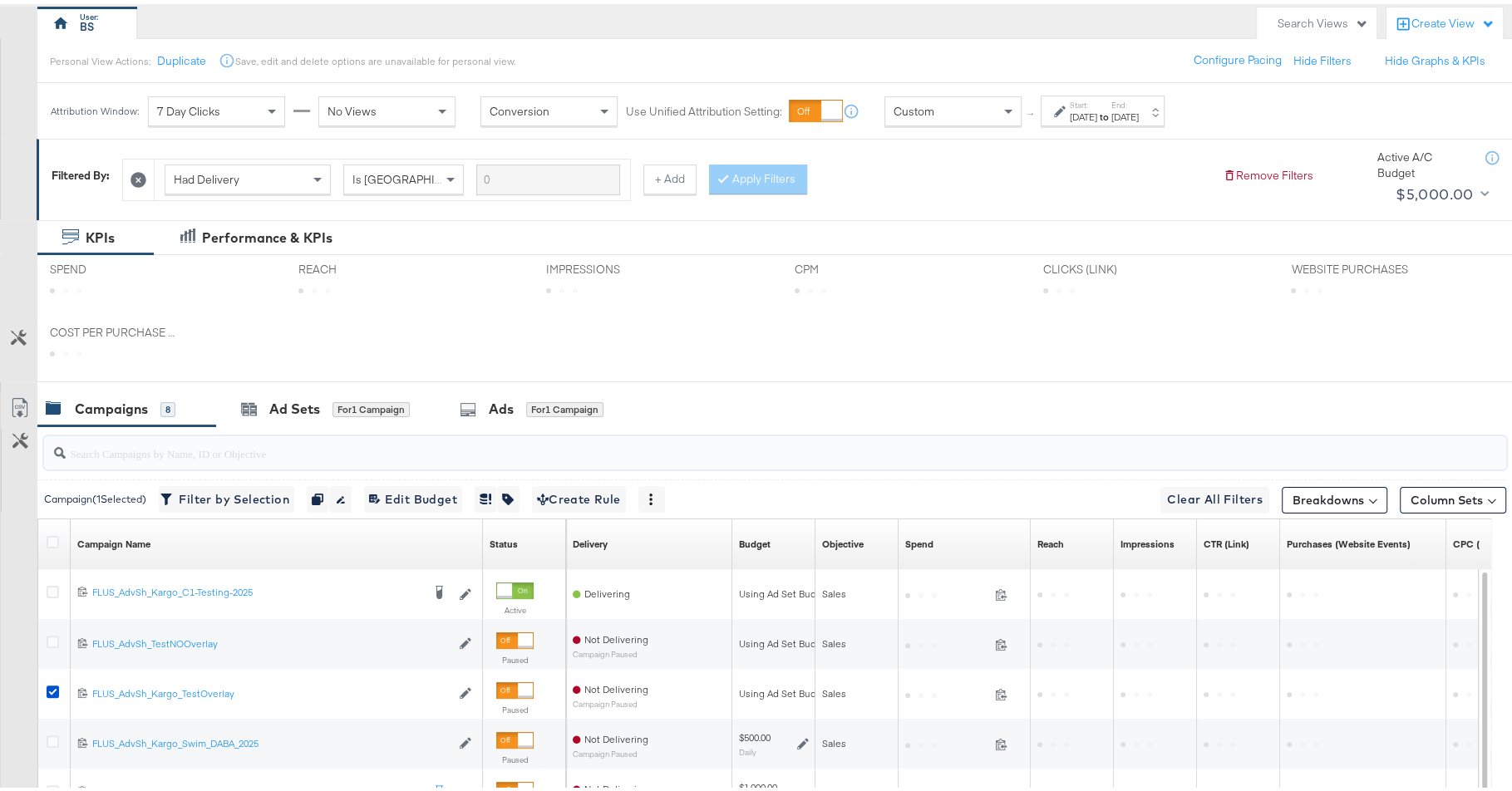
paste input "TestNOOverlay"
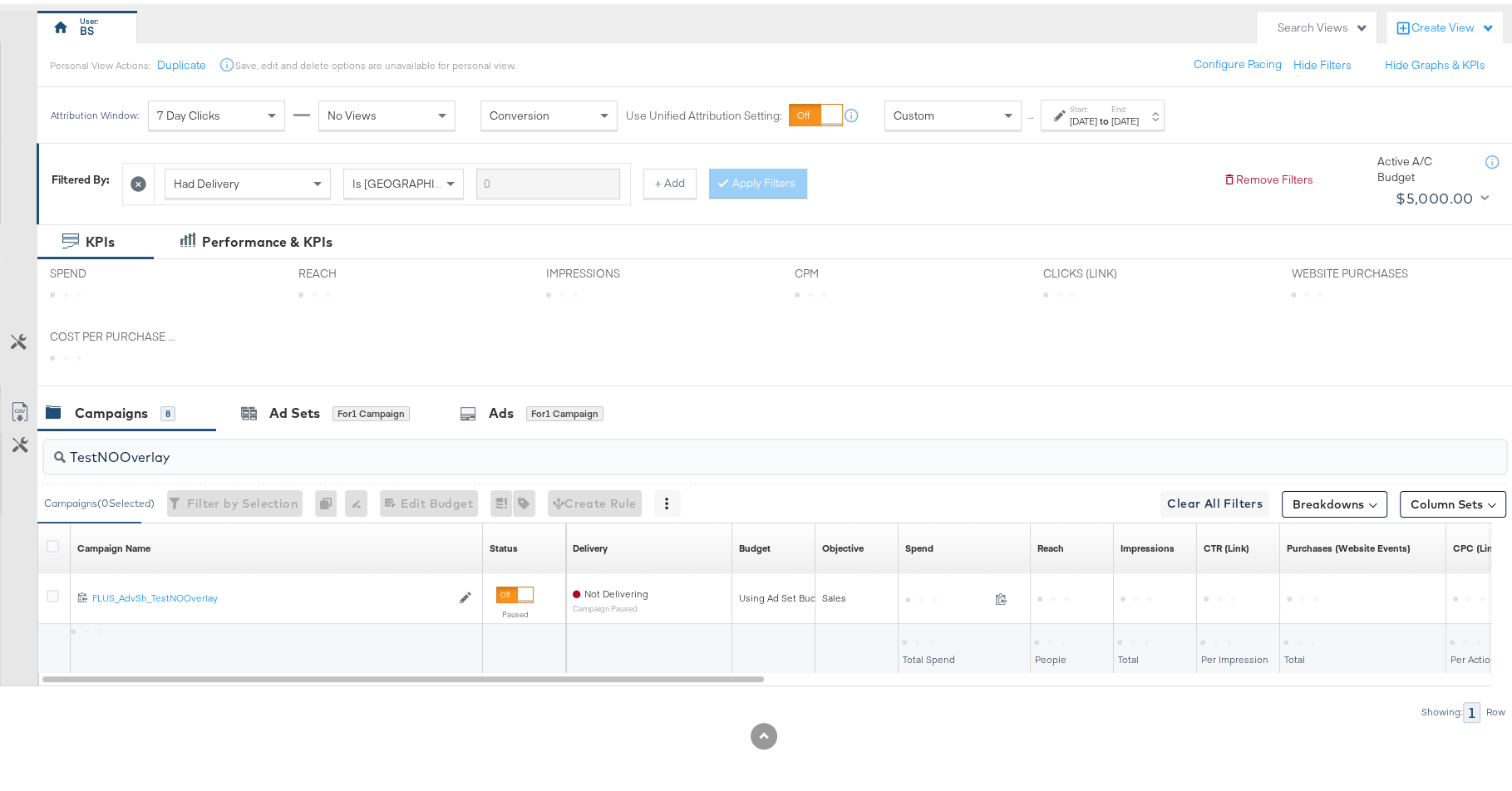
scroll to position [144, 0]
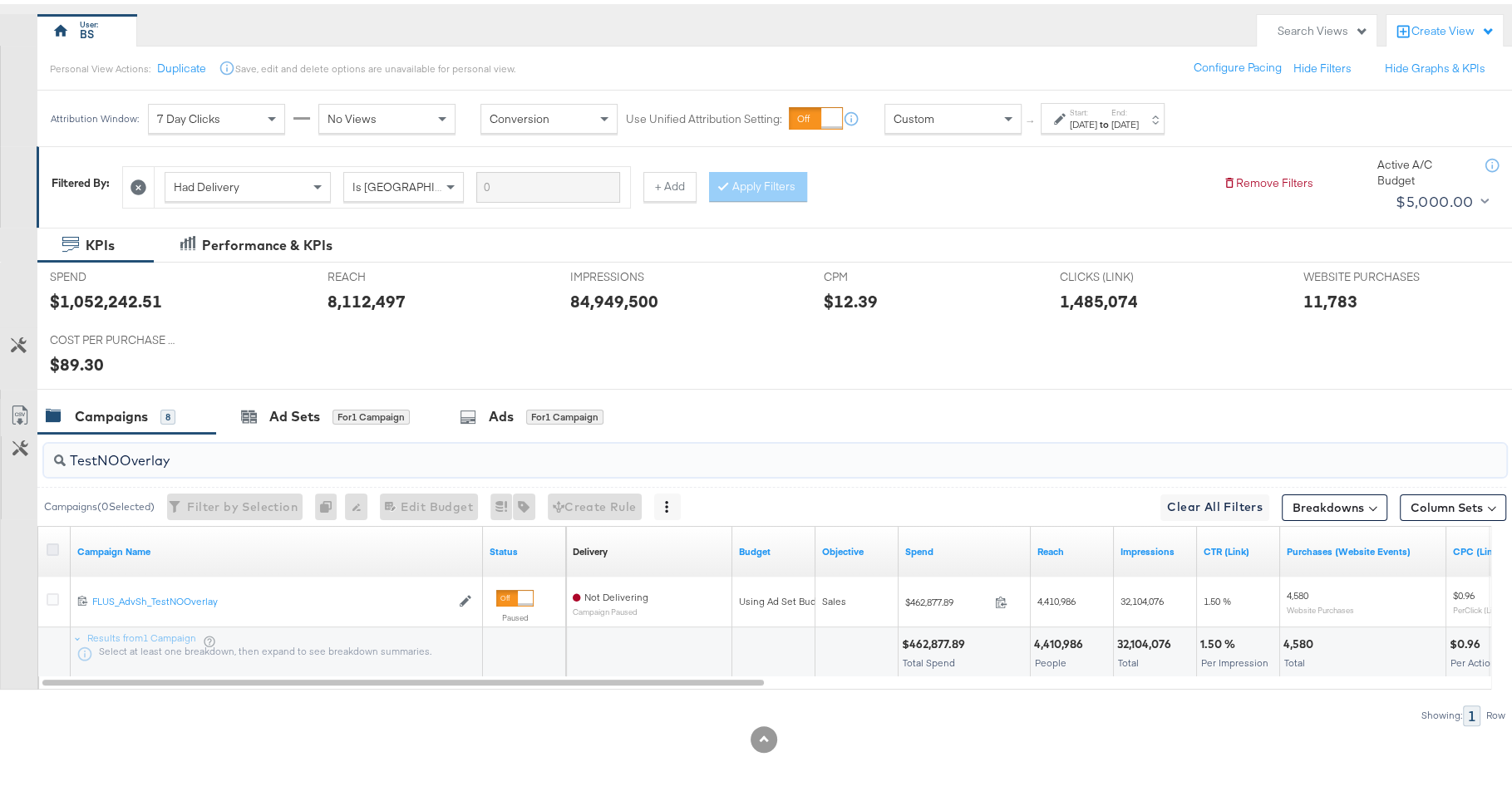
type input "TestNOOverlay"
click at [48, 544] on icon at bounding box center [53, 545] width 12 height 12
click at [0, 0] on input "checkbox" at bounding box center [0, 0] width 0 height 0
click at [48, 544] on icon at bounding box center [53, 545] width 12 height 12
click at [0, 0] on input "checkbox" at bounding box center [0, 0] width 0 height 0
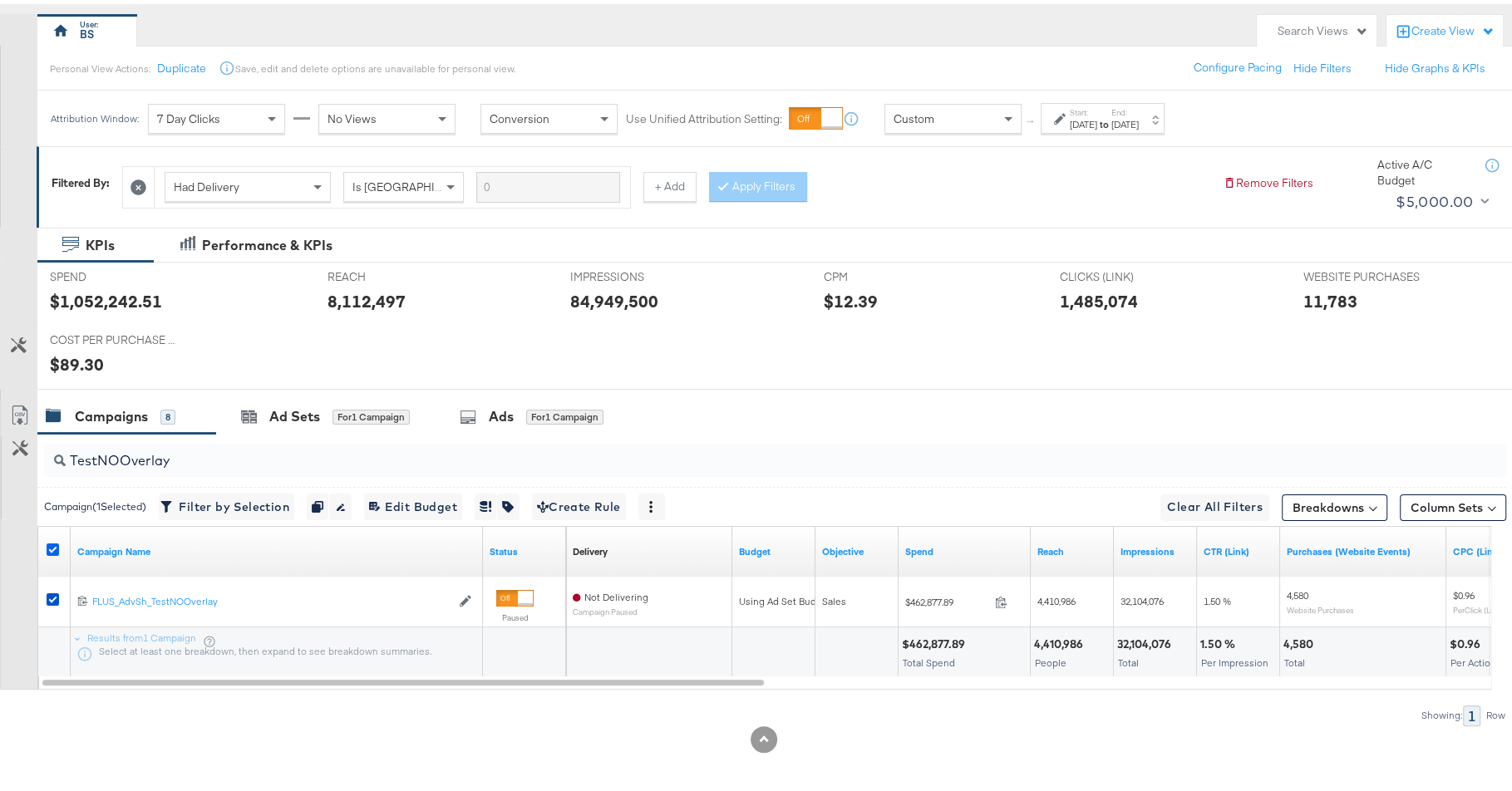
click at [48, 544] on icon at bounding box center [53, 545] width 12 height 12
click at [0, 0] on input "checkbox" at bounding box center [0, 0] width 0 height 0
click at [48, 544] on icon at bounding box center [53, 545] width 12 height 12
click at [0, 0] on input "checkbox" at bounding box center [0, 0] width 0 height 0
click at [48, 544] on icon at bounding box center [53, 545] width 12 height 12
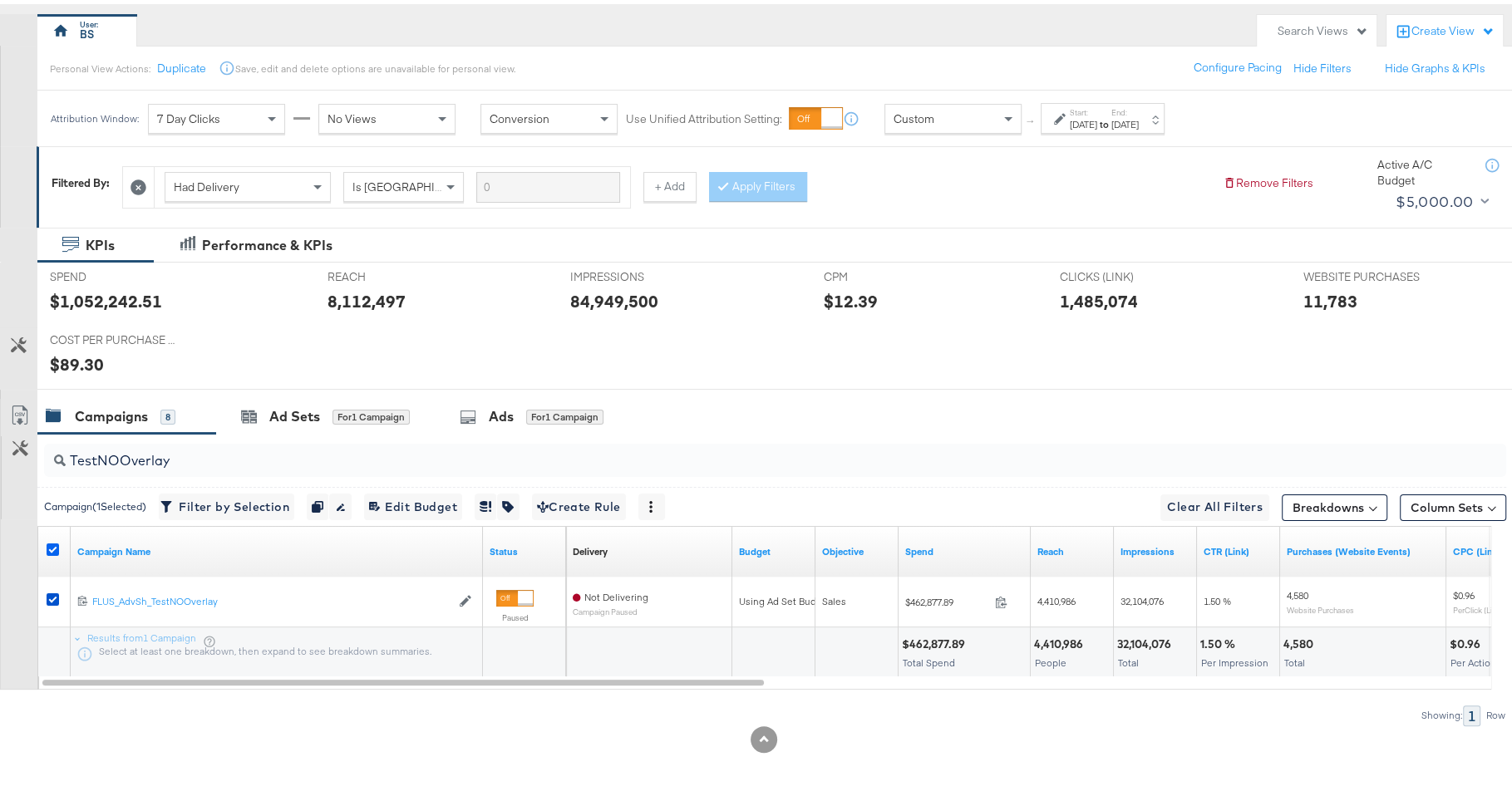
click at [0, 0] on input "checkbox" at bounding box center [0, 0] width 0 height 0
click at [48, 544] on icon at bounding box center [53, 545] width 12 height 12
click at [0, 0] on input "checkbox" at bounding box center [0, 0] width 0 height 0
click at [324, 417] on div "Ad Sets for 1 Campaign" at bounding box center [326, 412] width 168 height 19
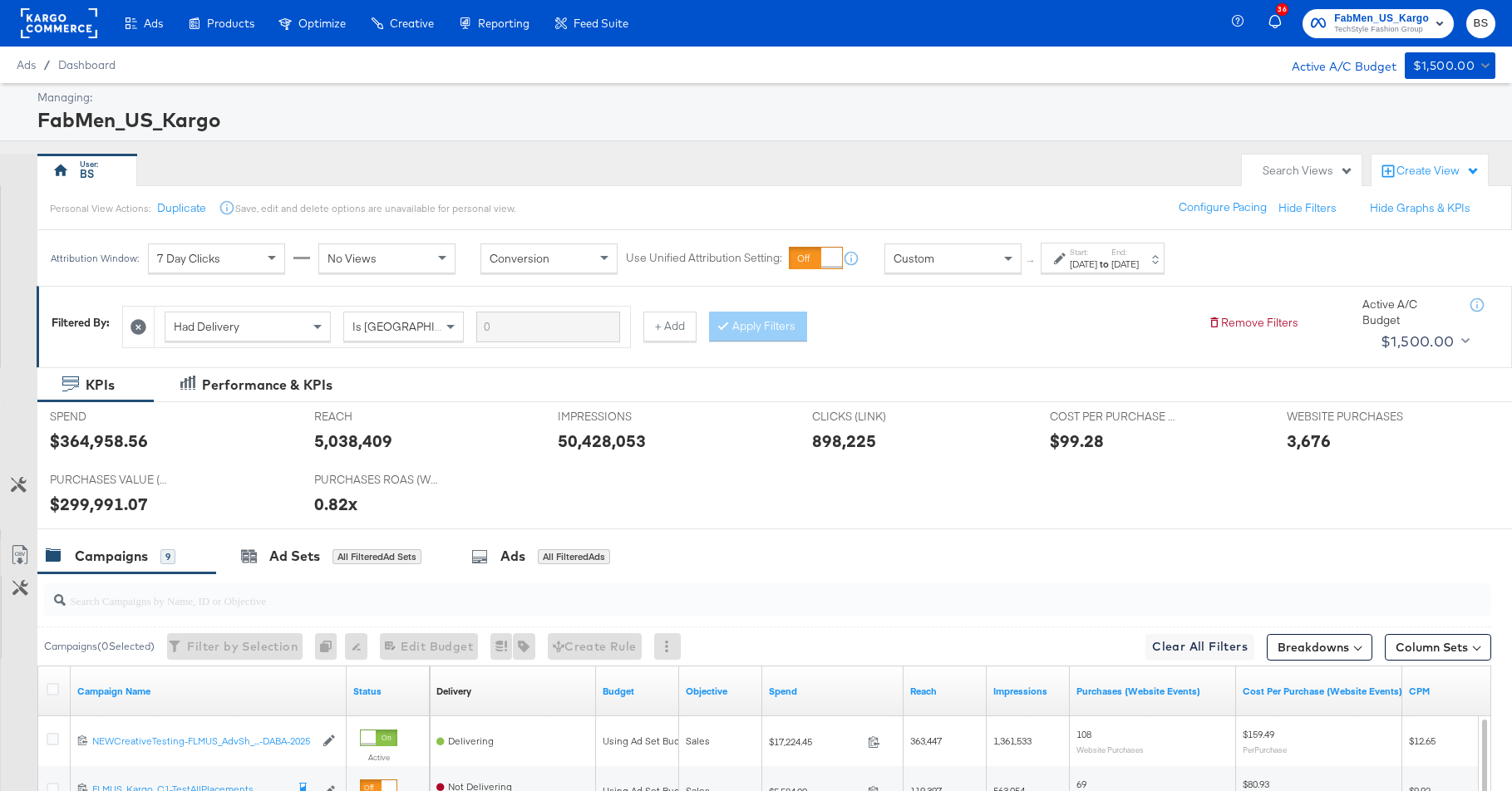
scroll to position [29, 0]
